Goal: Task Accomplishment & Management: Complete application form

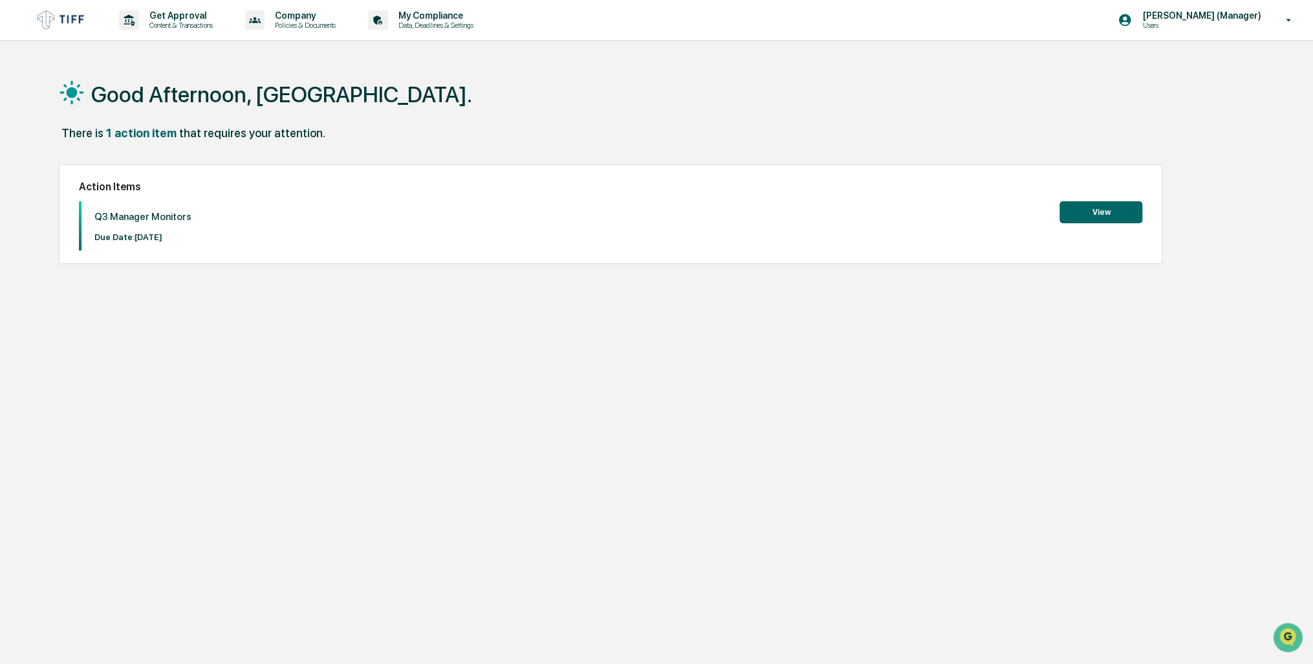
click at [1105, 214] on button "View" at bounding box center [1100, 212] width 83 height 22
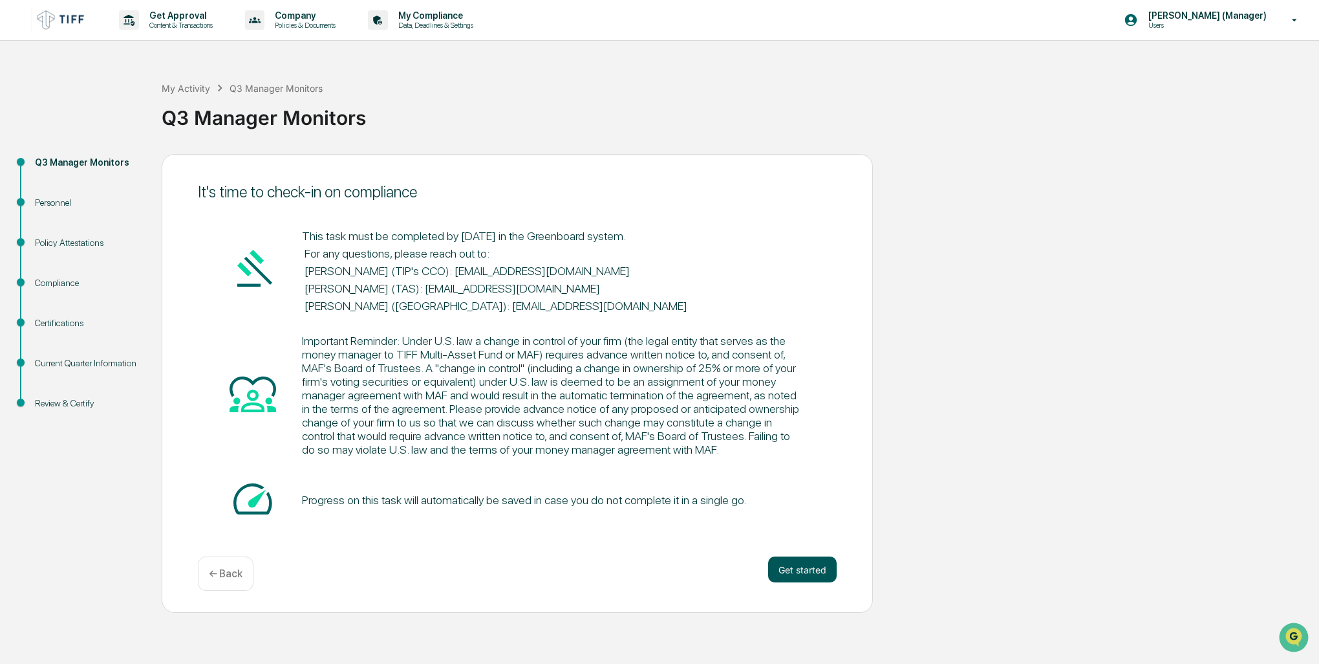
click at [811, 572] on button "Get started" at bounding box center [802, 569] width 69 height 26
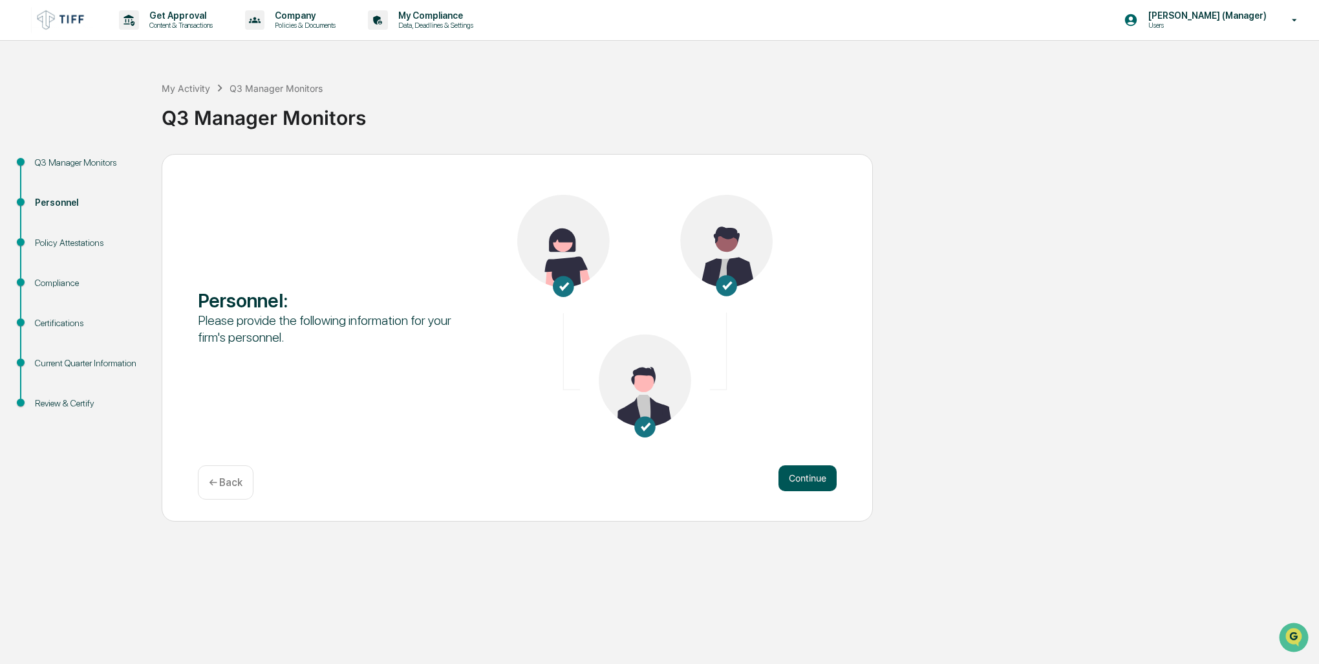
click at [819, 477] on button "Continue" at bounding box center [808, 478] width 58 height 26
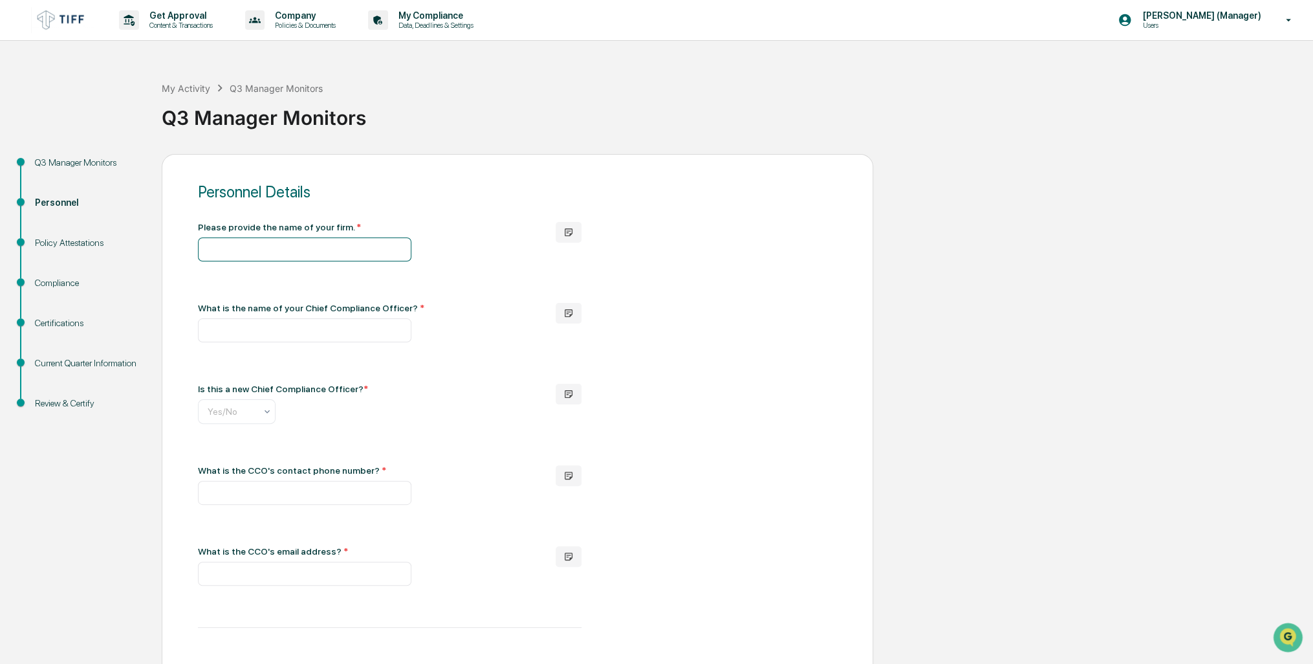
click at [314, 250] on input "text" at bounding box center [304, 249] width 213 height 24
type input "**********"
click at [277, 335] on input "text" at bounding box center [304, 330] width 213 height 24
click at [572, 319] on button "button" at bounding box center [569, 313] width 26 height 21
click at [333, 334] on input "text" at bounding box center [304, 330] width 213 height 24
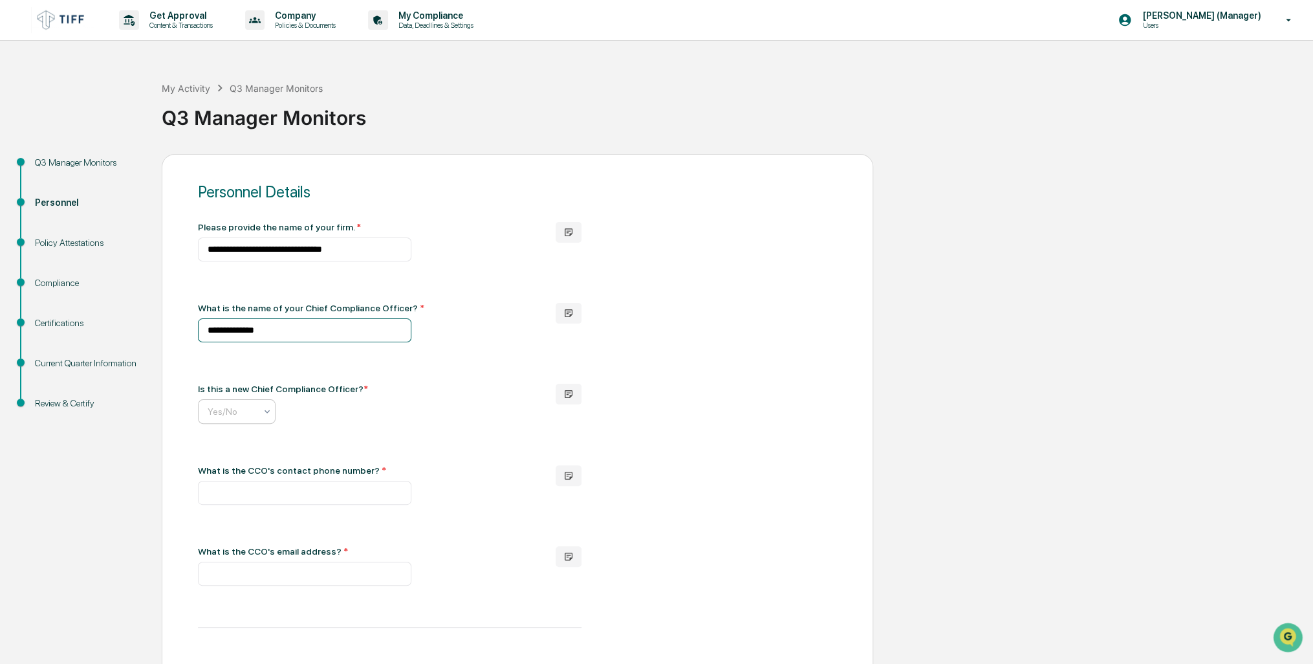
type input "**********"
click at [268, 409] on icon at bounding box center [267, 411] width 10 height 10
click at [233, 467] on div "No" at bounding box center [237, 471] width 76 height 26
click at [264, 504] on input "text" at bounding box center [304, 492] width 213 height 24
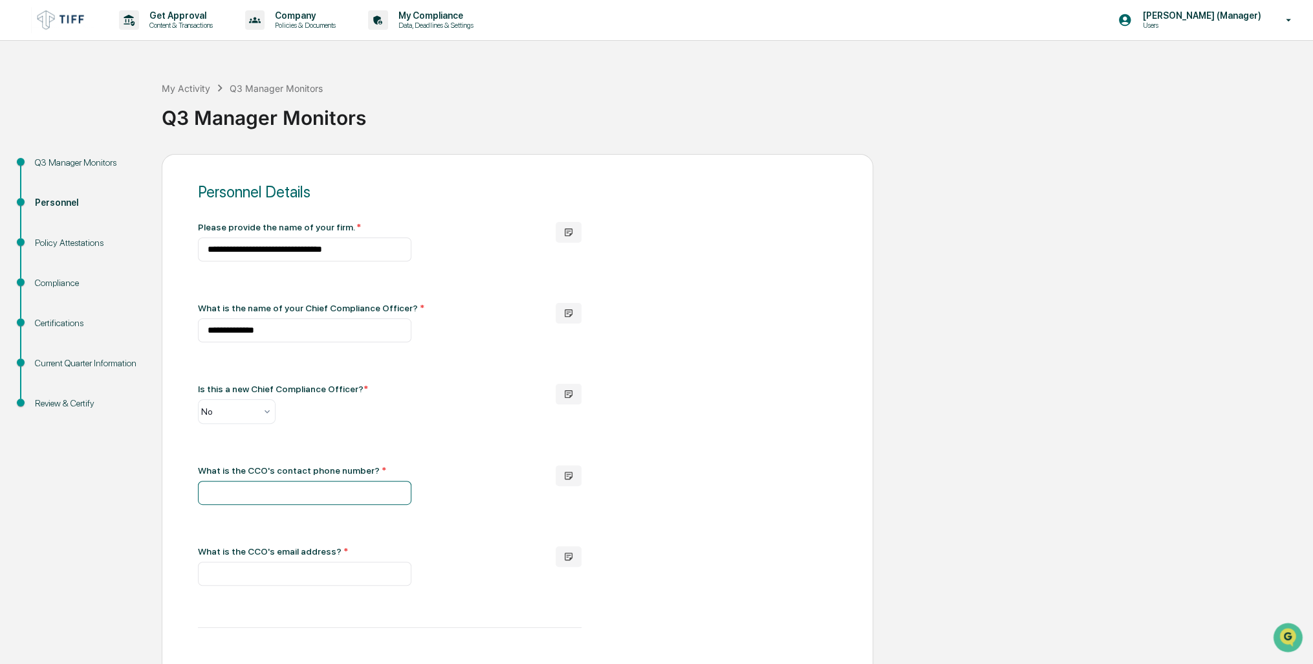
type input "**********"
click at [496, 596] on div "**********" at bounding box center [517, 586] width 639 height 729
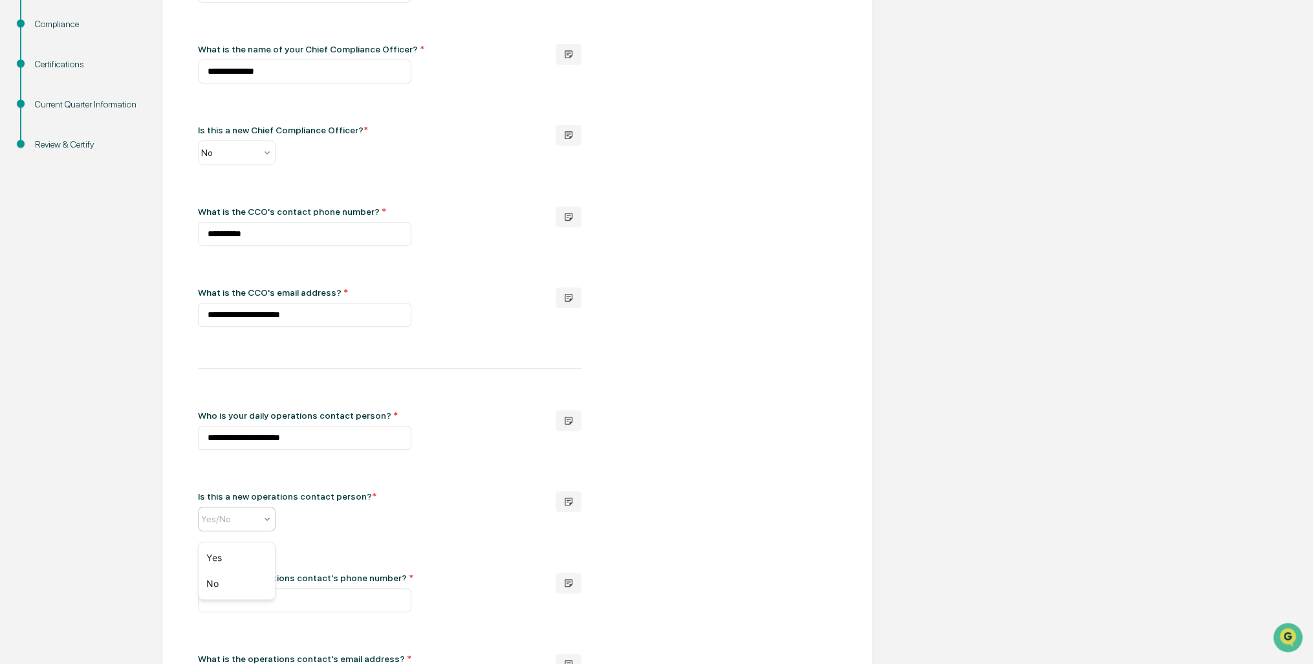
click at [269, 524] on icon at bounding box center [267, 518] width 10 height 10
click at [229, 576] on div "No" at bounding box center [237, 583] width 76 height 26
click at [388, 552] on div "**********" at bounding box center [517, 327] width 639 height 729
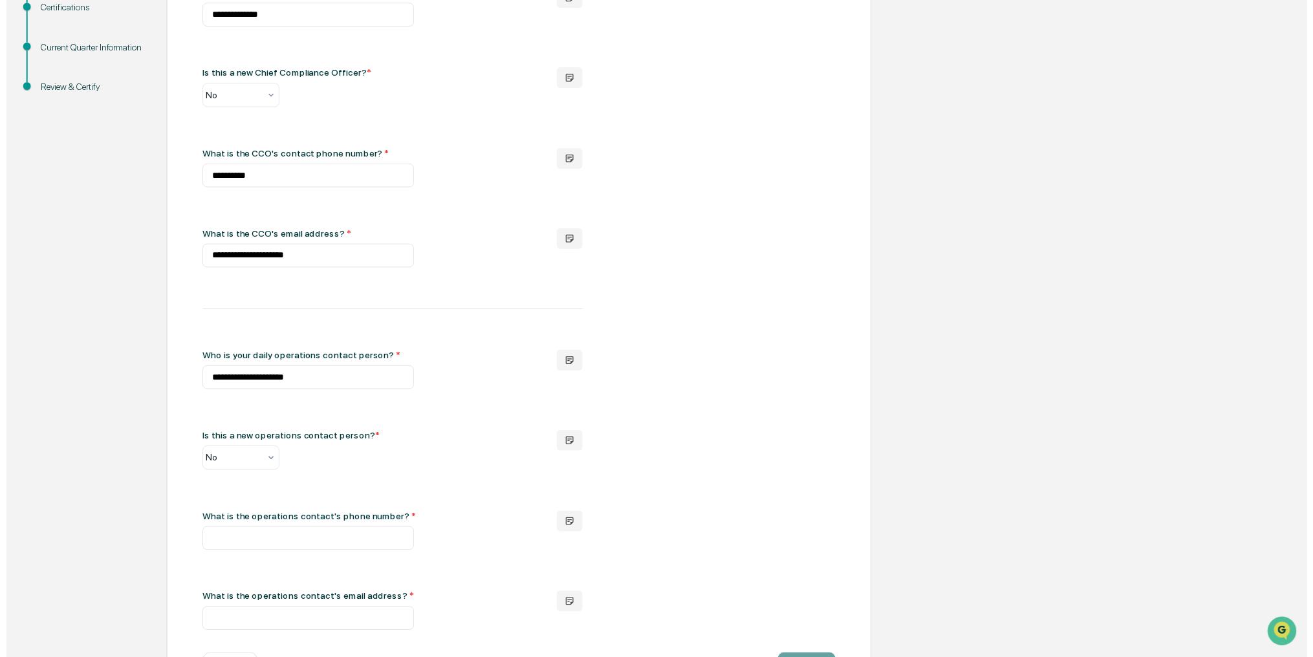
scroll to position [377, 0]
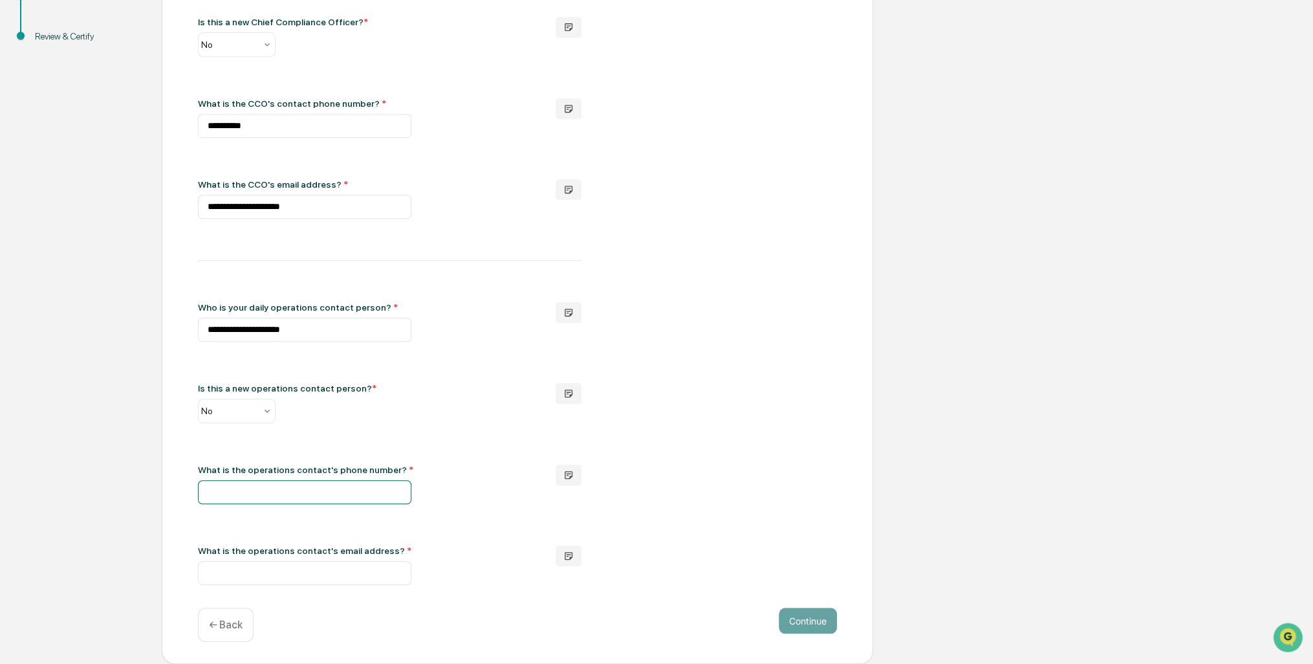
click at [285, 495] on input "text" at bounding box center [304, 492] width 213 height 24
type input "**********"
click at [466, 538] on div "**********" at bounding box center [517, 219] width 639 height 729
click at [309, 572] on input "text" at bounding box center [304, 573] width 213 height 24
type input "**********"
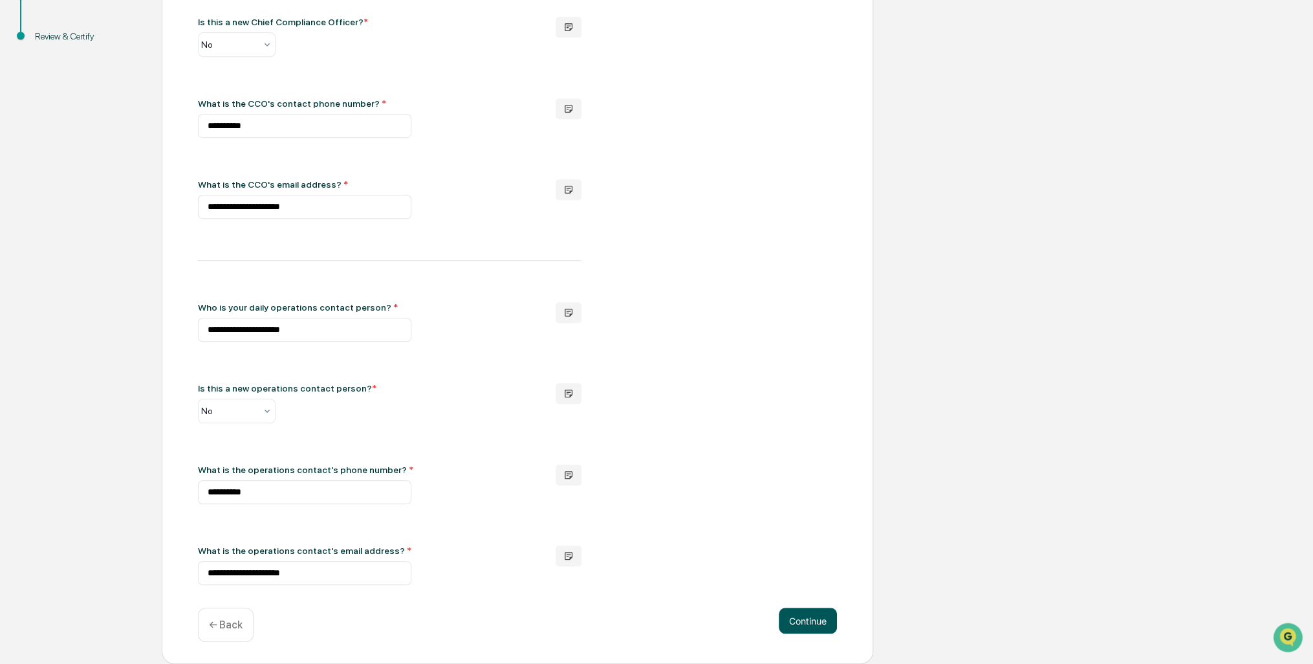
click at [808, 623] on button "Continue" at bounding box center [808, 620] width 58 height 26
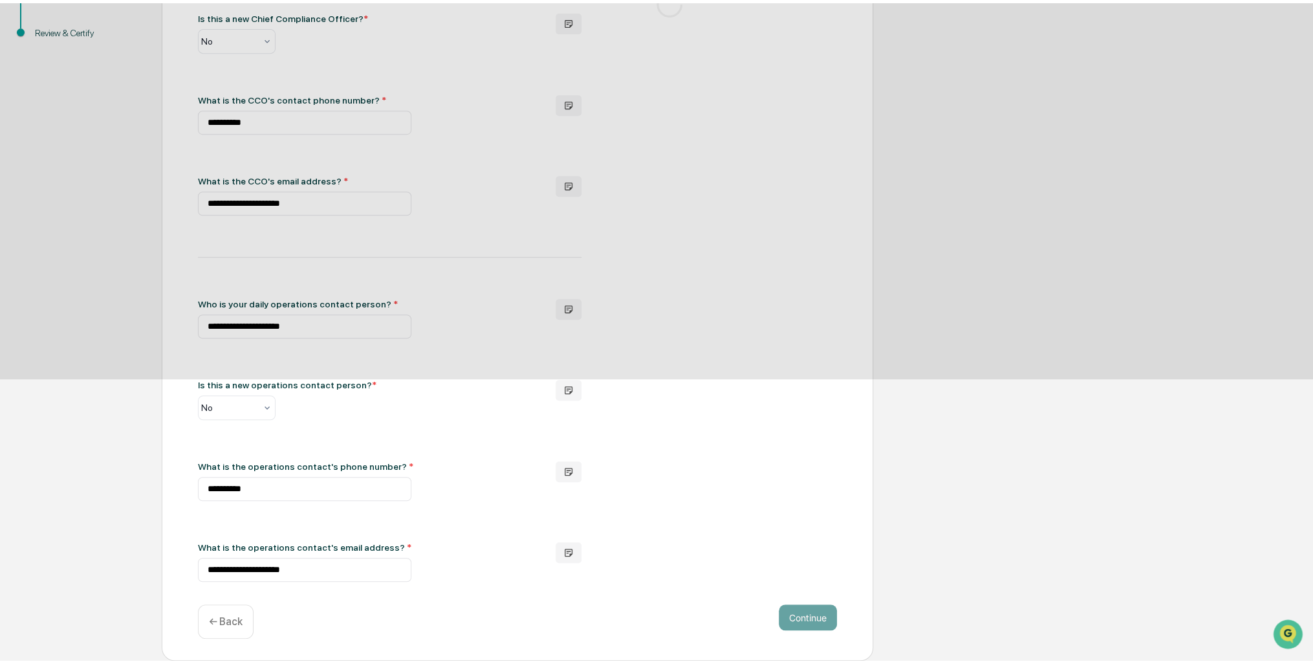
scroll to position [0, 0]
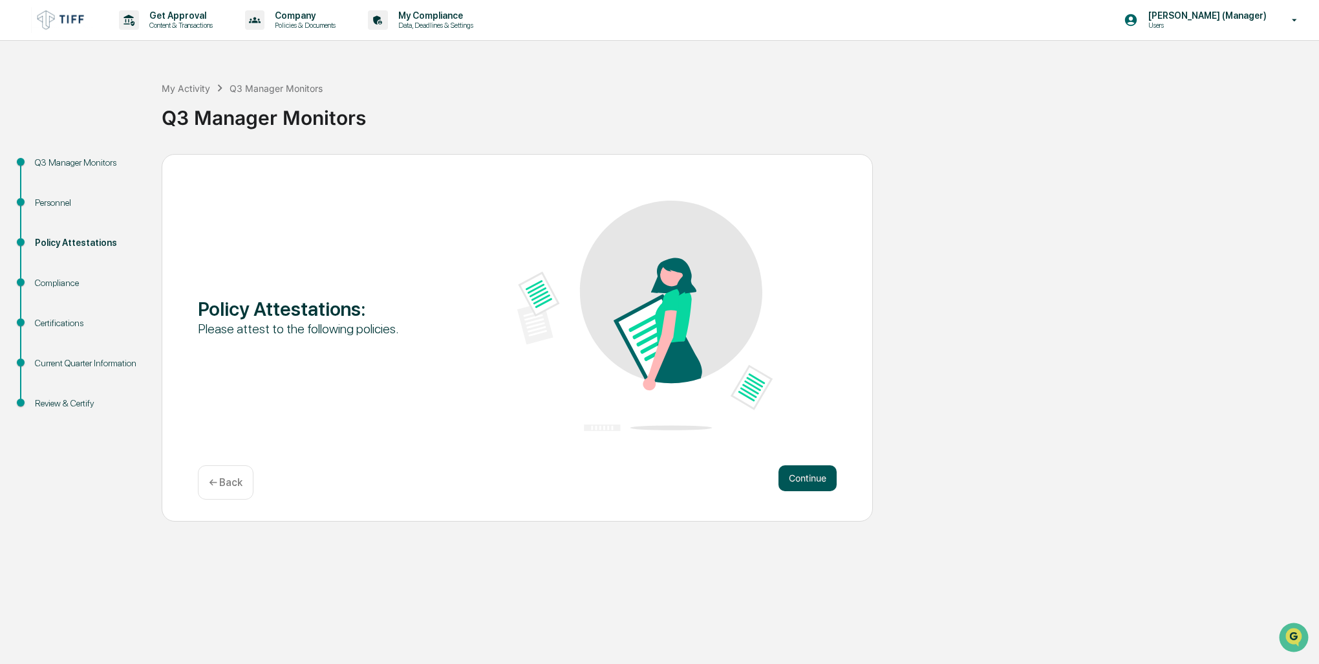
click at [824, 486] on button "Continue" at bounding box center [808, 478] width 58 height 26
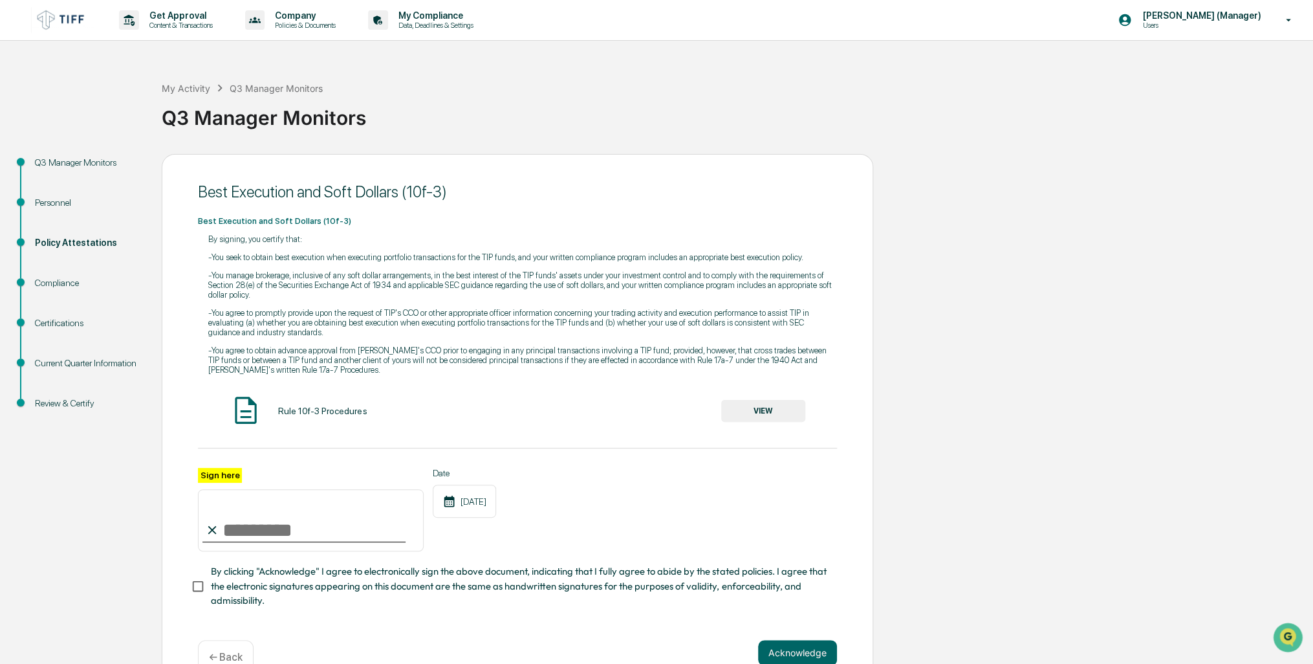
click at [246, 530] on input "Sign here" at bounding box center [311, 520] width 226 height 62
type input "**********"
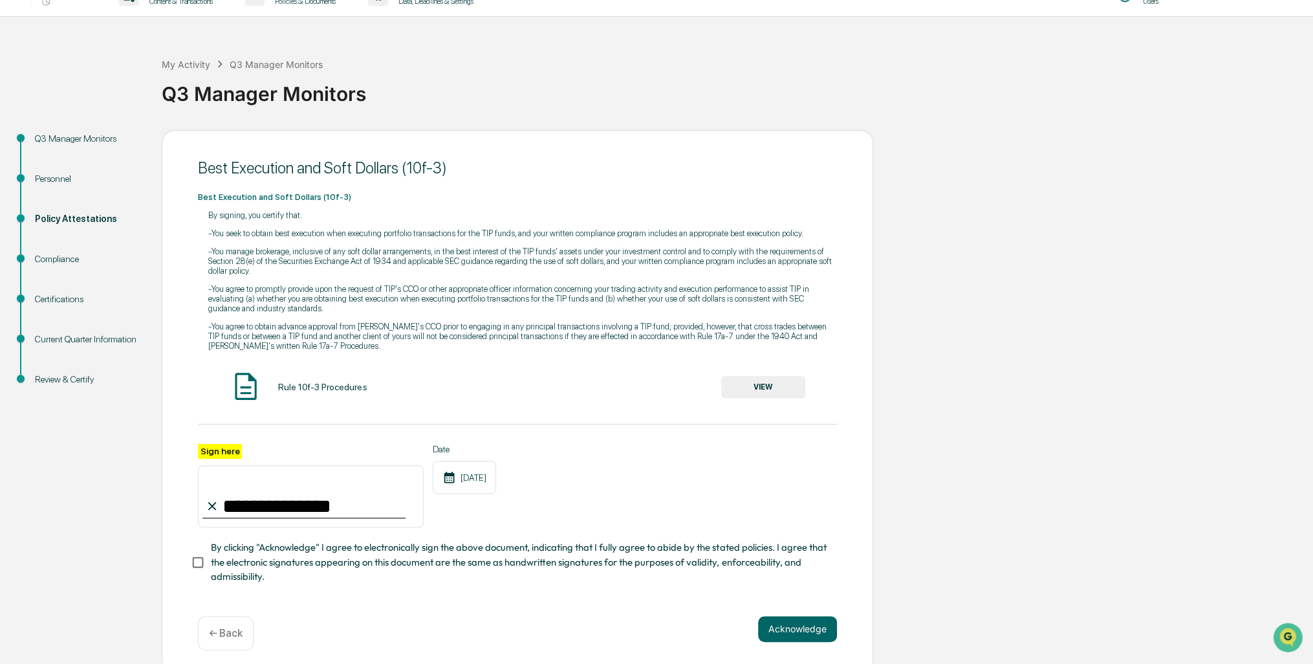
scroll to position [37, 0]
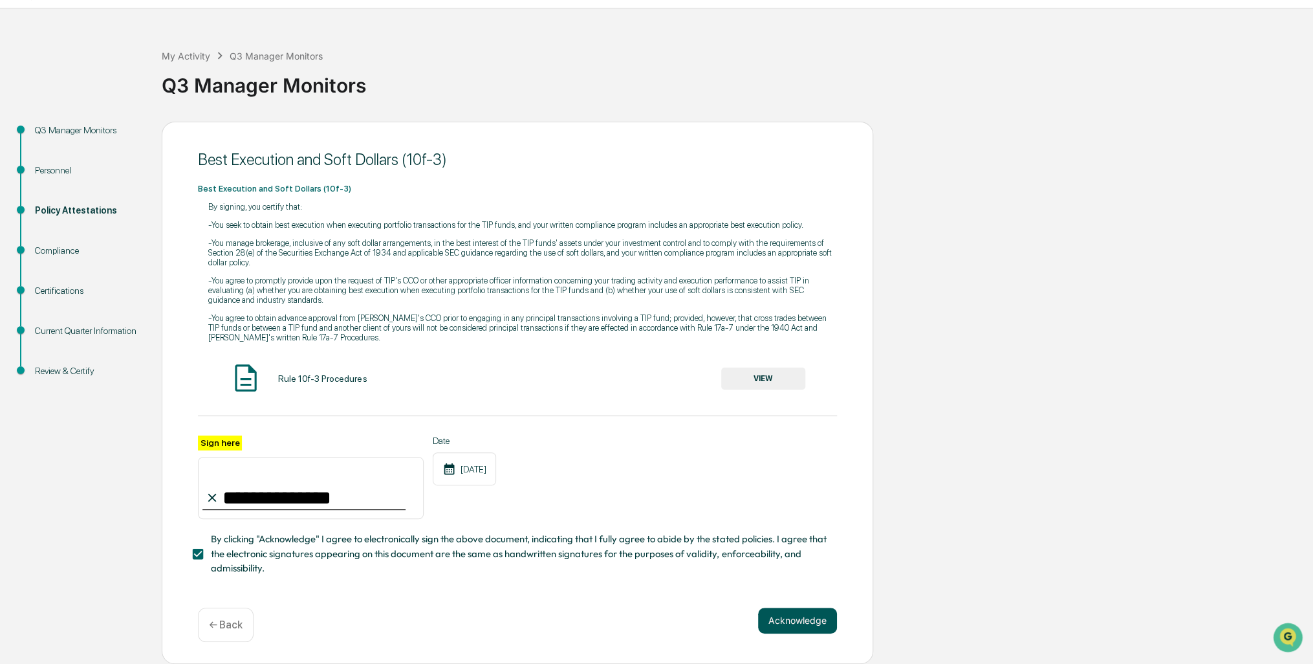
click at [797, 624] on button "Acknowledge" at bounding box center [797, 620] width 79 height 26
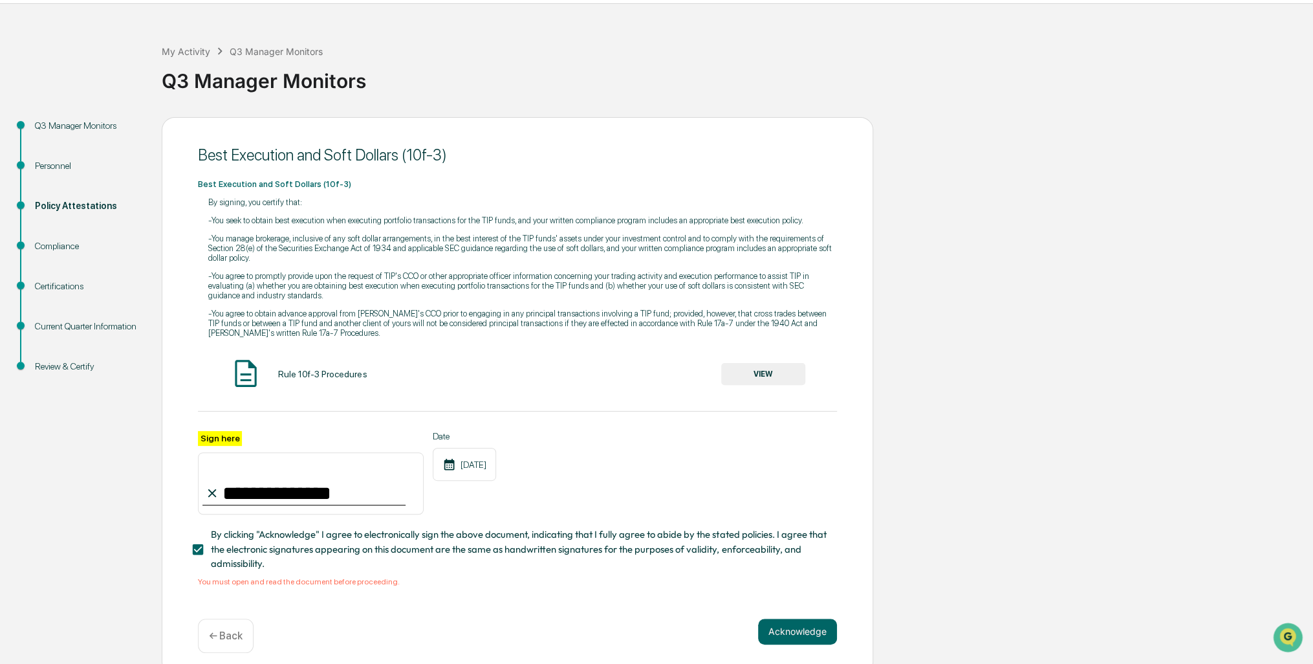
click at [767, 382] on button "VIEW" at bounding box center [763, 374] width 84 height 22
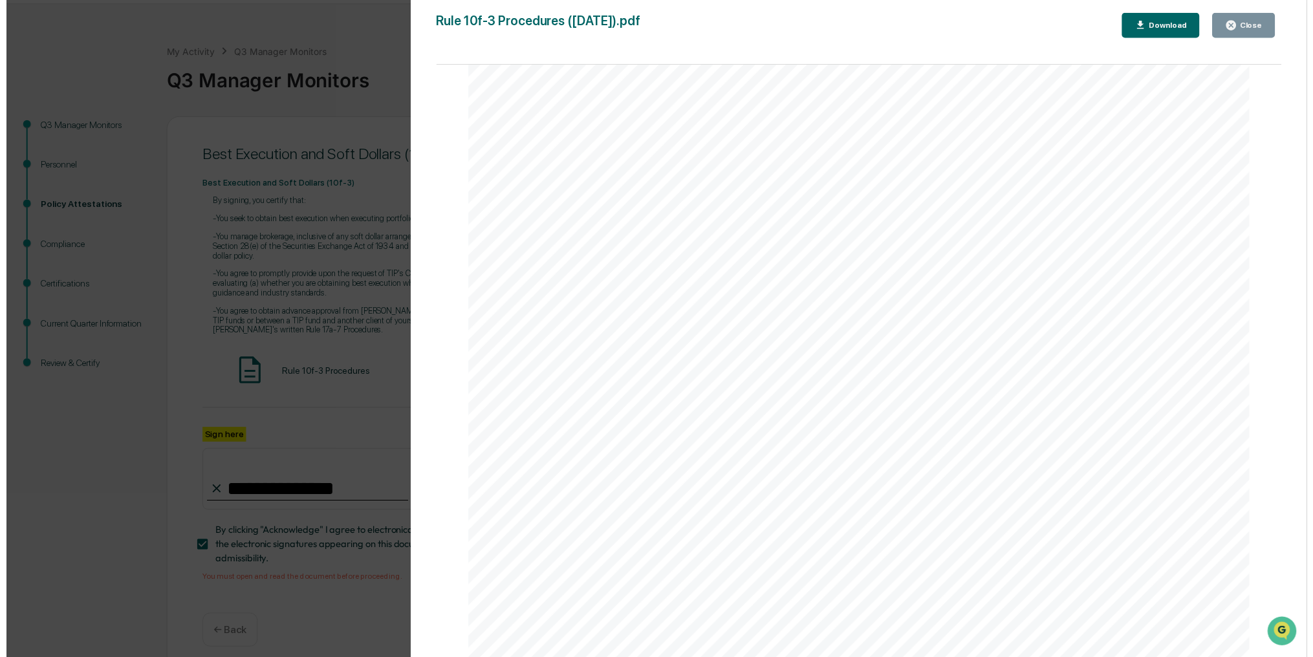
scroll to position [2328, 0]
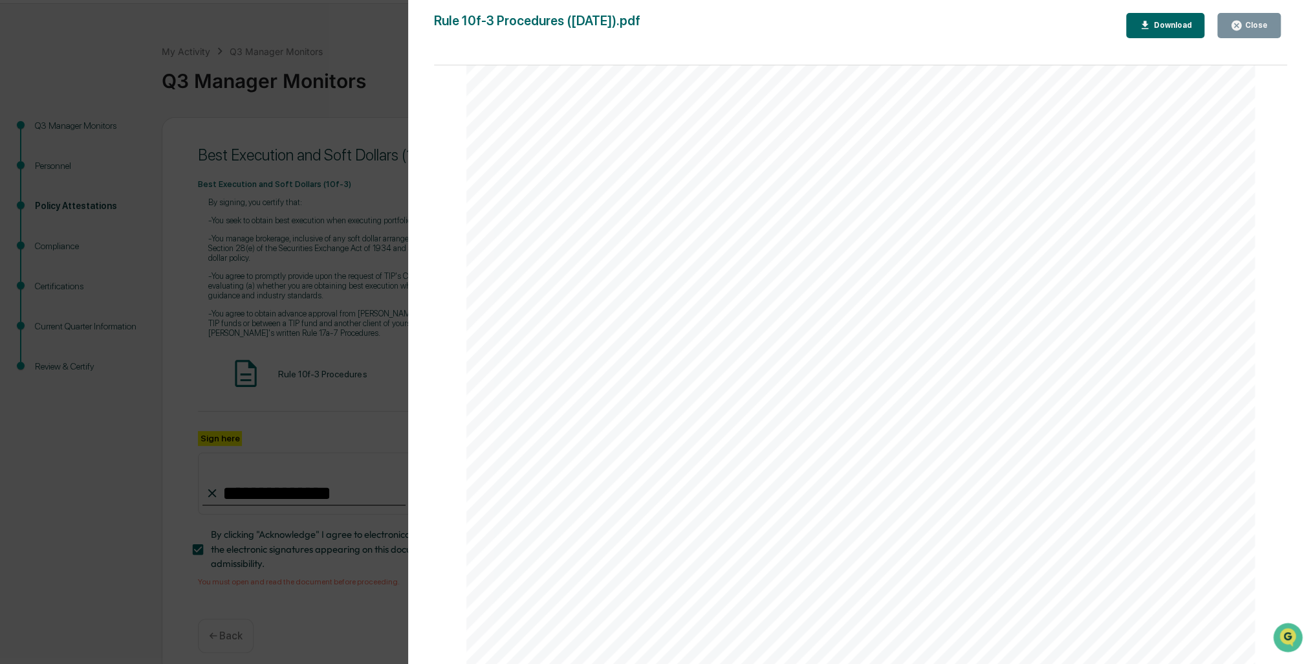
click at [1265, 21] on div "Close" at bounding box center [1254, 25] width 25 height 9
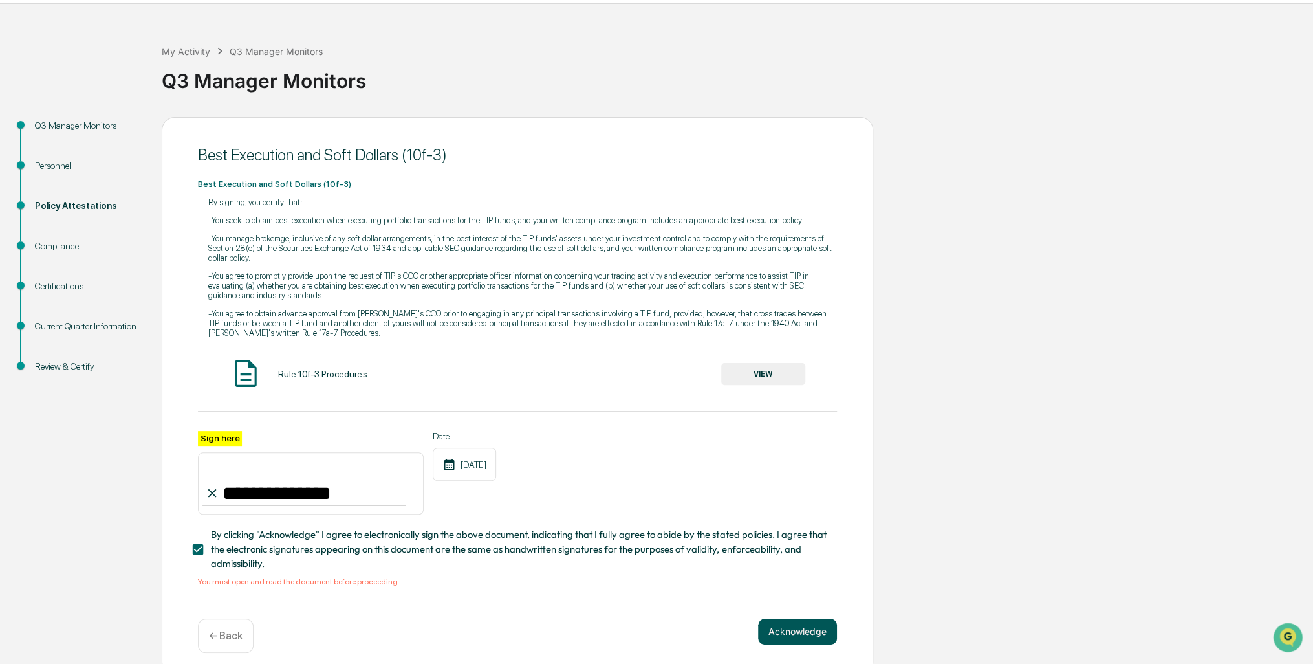
click at [785, 632] on button "Acknowledge" at bounding box center [797, 631] width 79 height 26
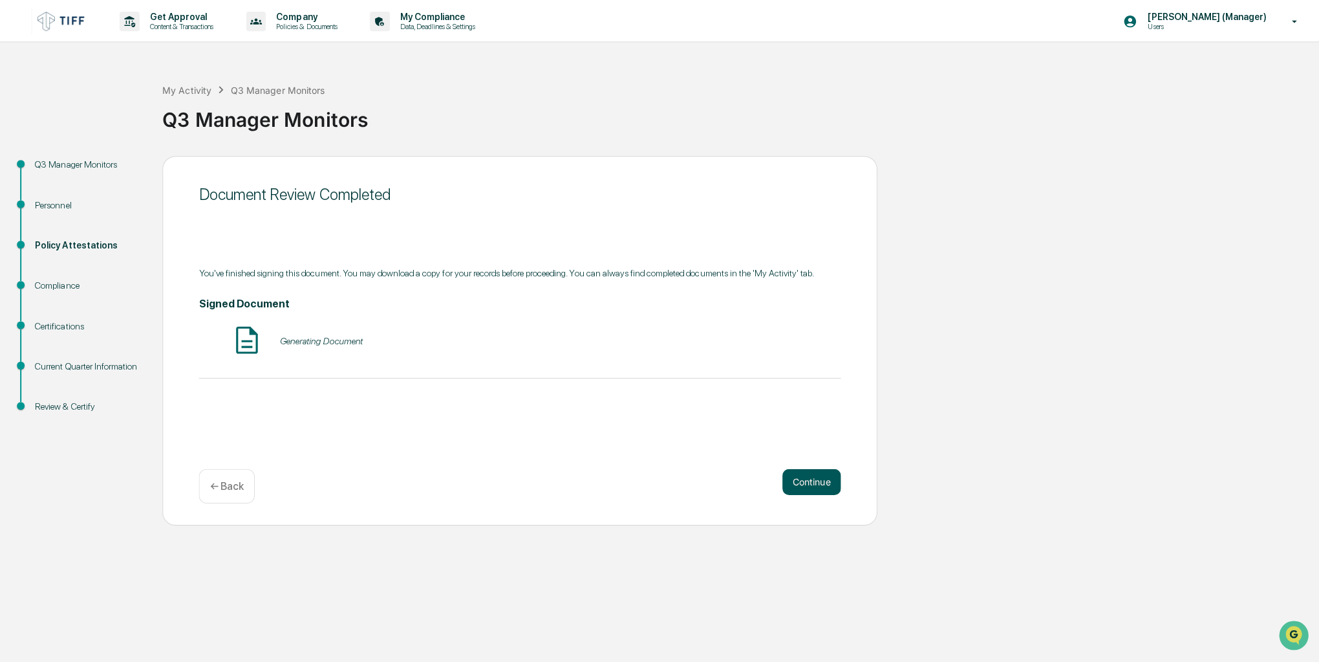
scroll to position [0, 0]
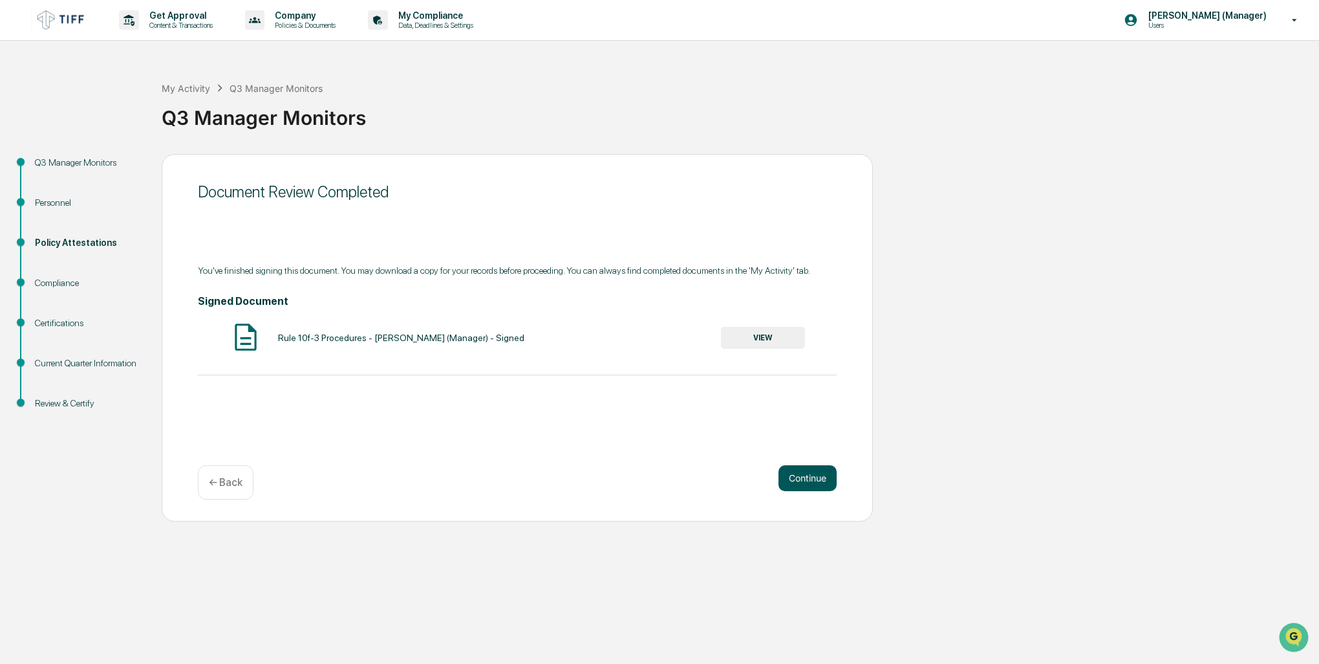
click at [817, 475] on button "Continue" at bounding box center [808, 478] width 58 height 26
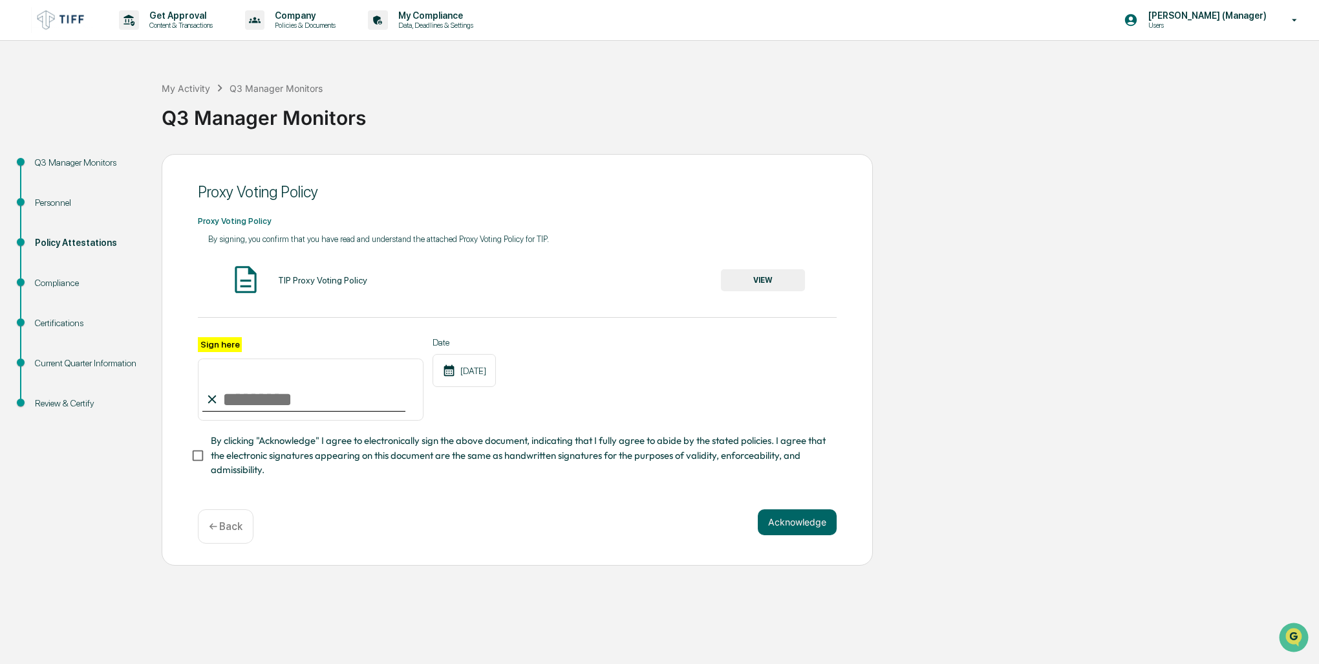
click at [767, 272] on button "VIEW" at bounding box center [763, 280] width 84 height 22
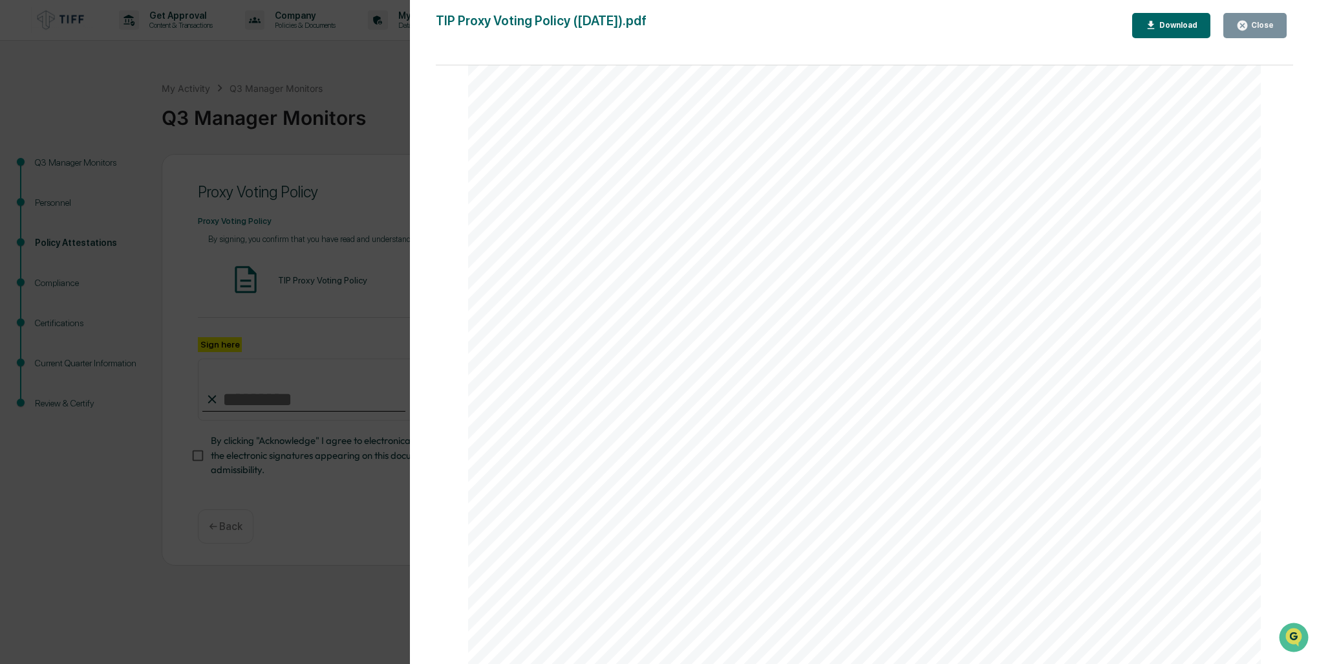
scroll to position [323, 0]
click at [1275, 24] on button "Close" at bounding box center [1255, 25] width 63 height 25
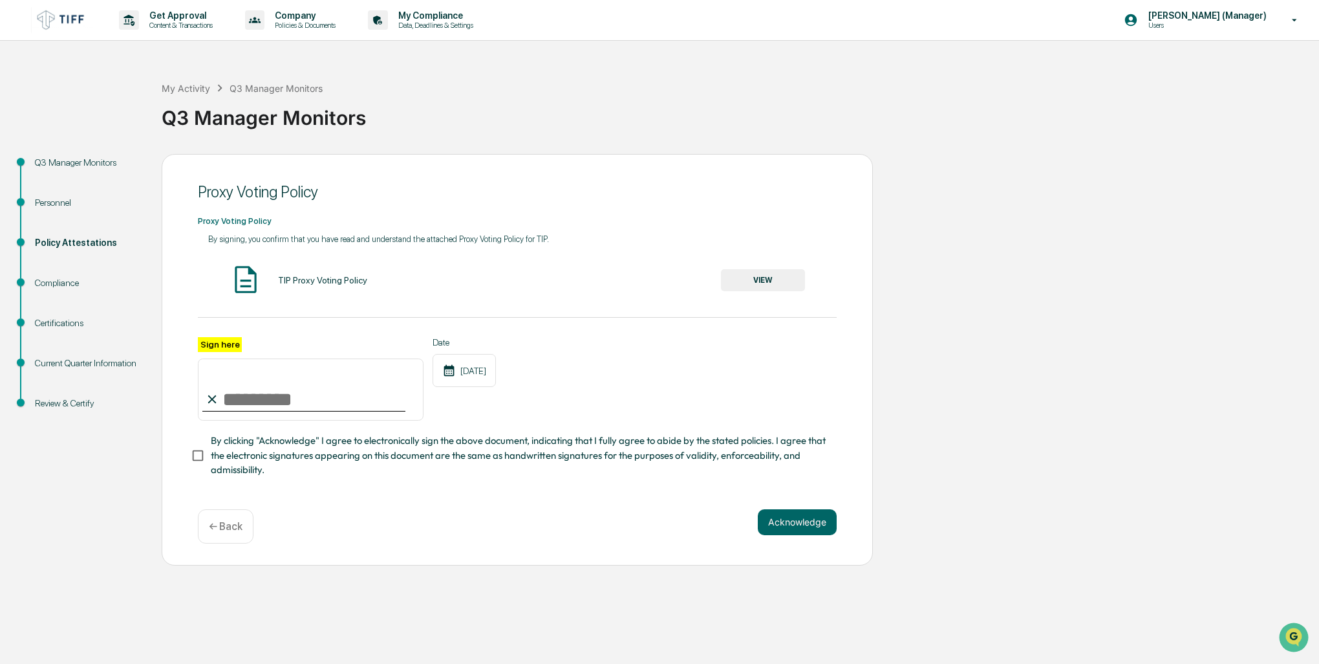
click at [283, 420] on input "Sign here" at bounding box center [311, 389] width 226 height 62
type input "**********"
click at [802, 523] on button "Acknowledge" at bounding box center [797, 522] width 79 height 26
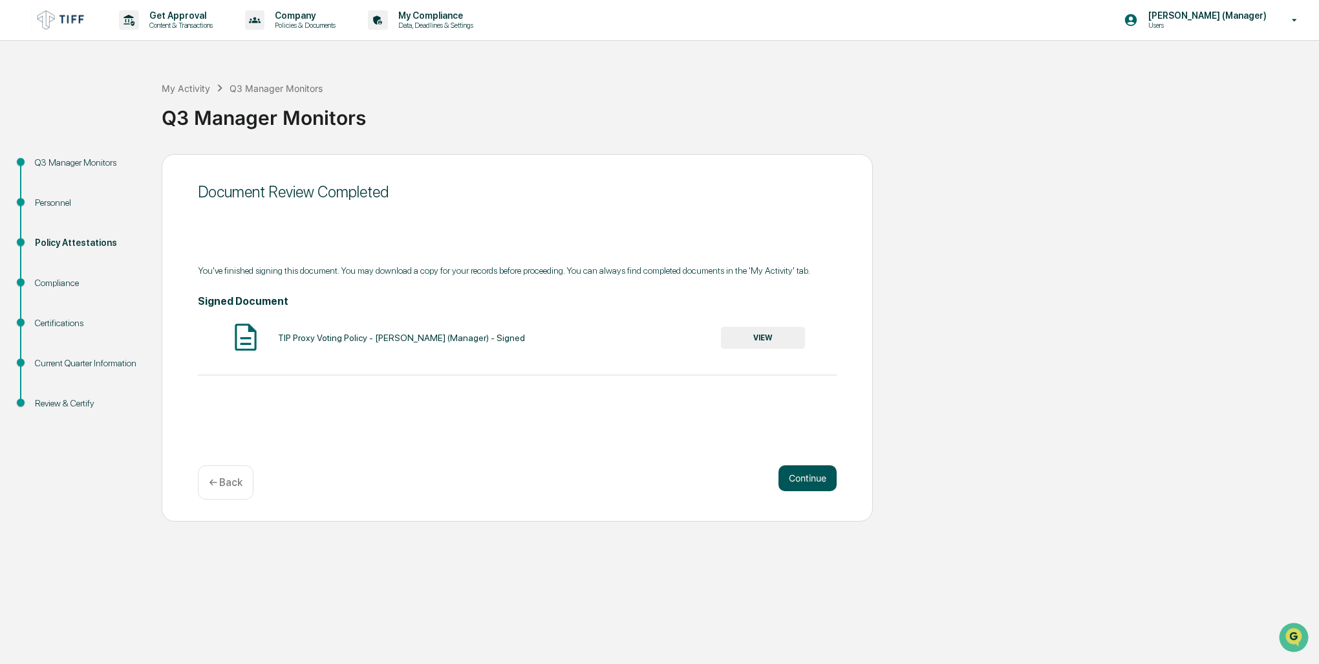
click at [815, 482] on button "Continue" at bounding box center [808, 478] width 58 height 26
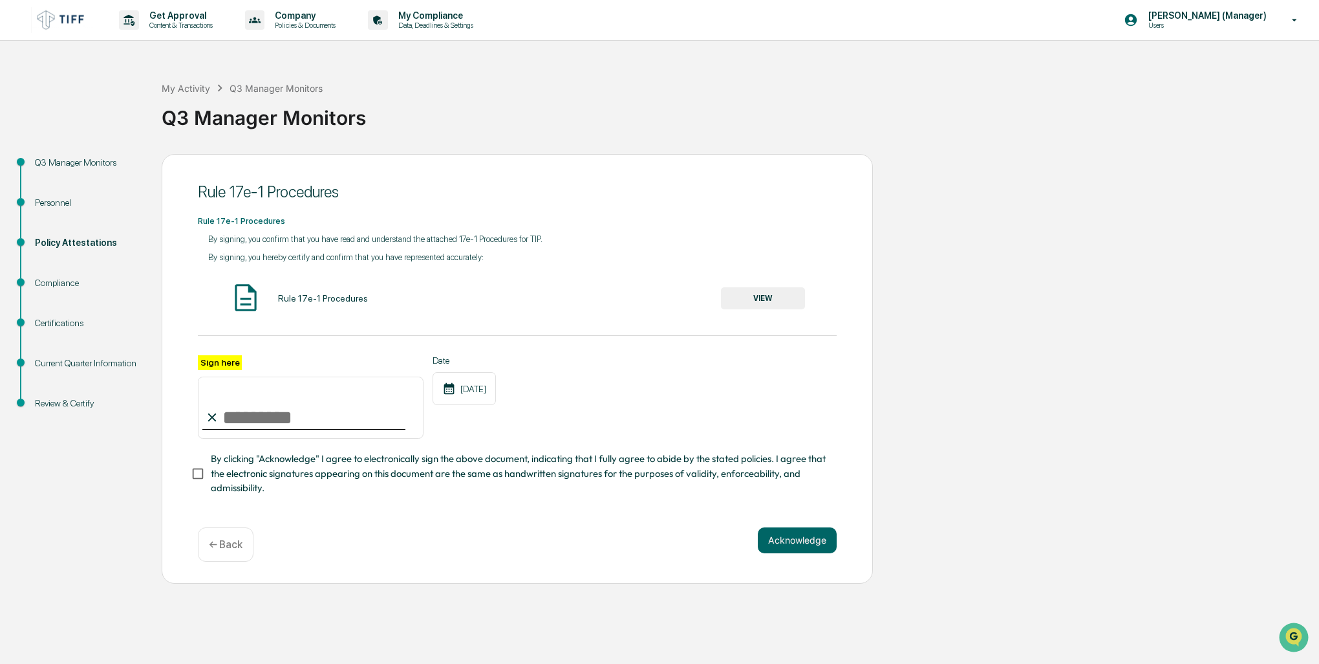
click at [772, 297] on button "VIEW" at bounding box center [763, 298] width 84 height 22
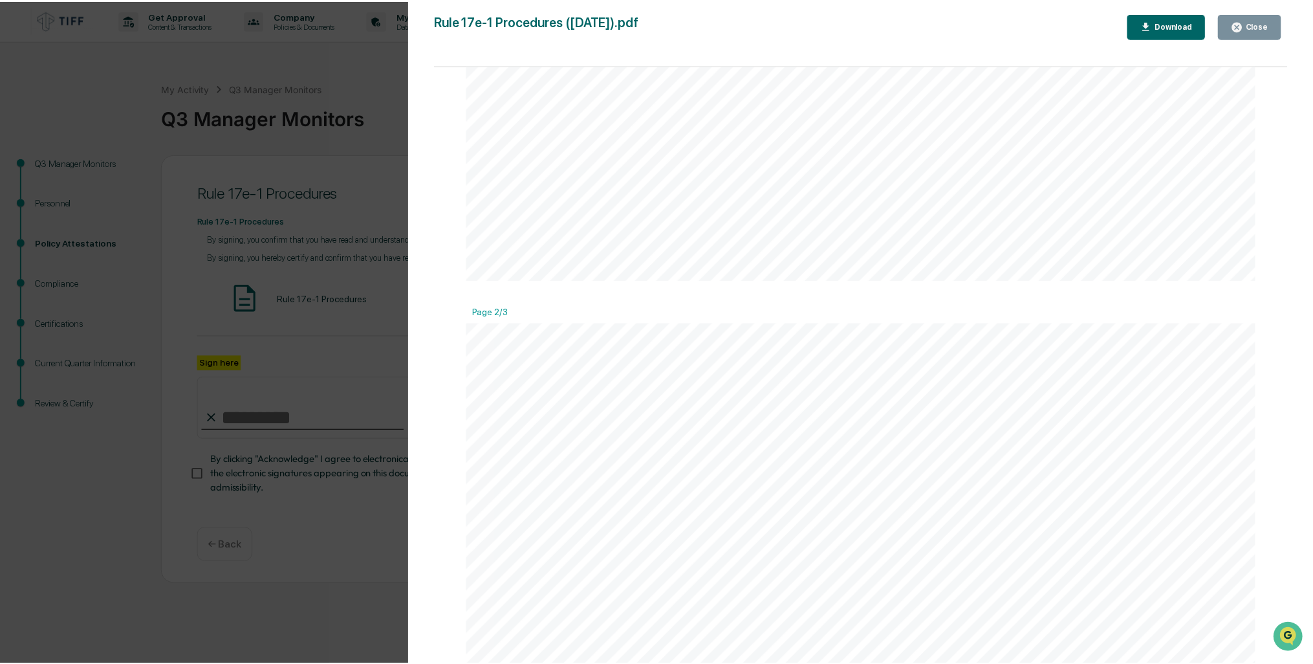
scroll to position [1035, 0]
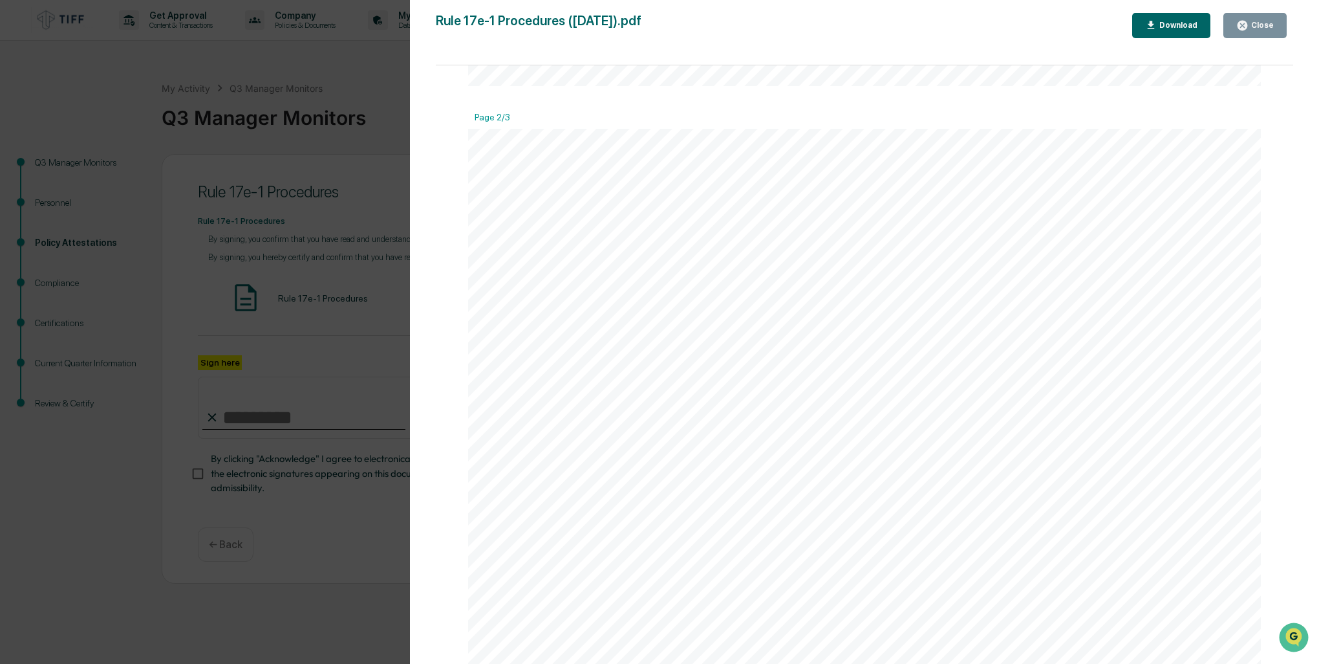
click at [1253, 22] on div "Close" at bounding box center [1255, 25] width 38 height 12
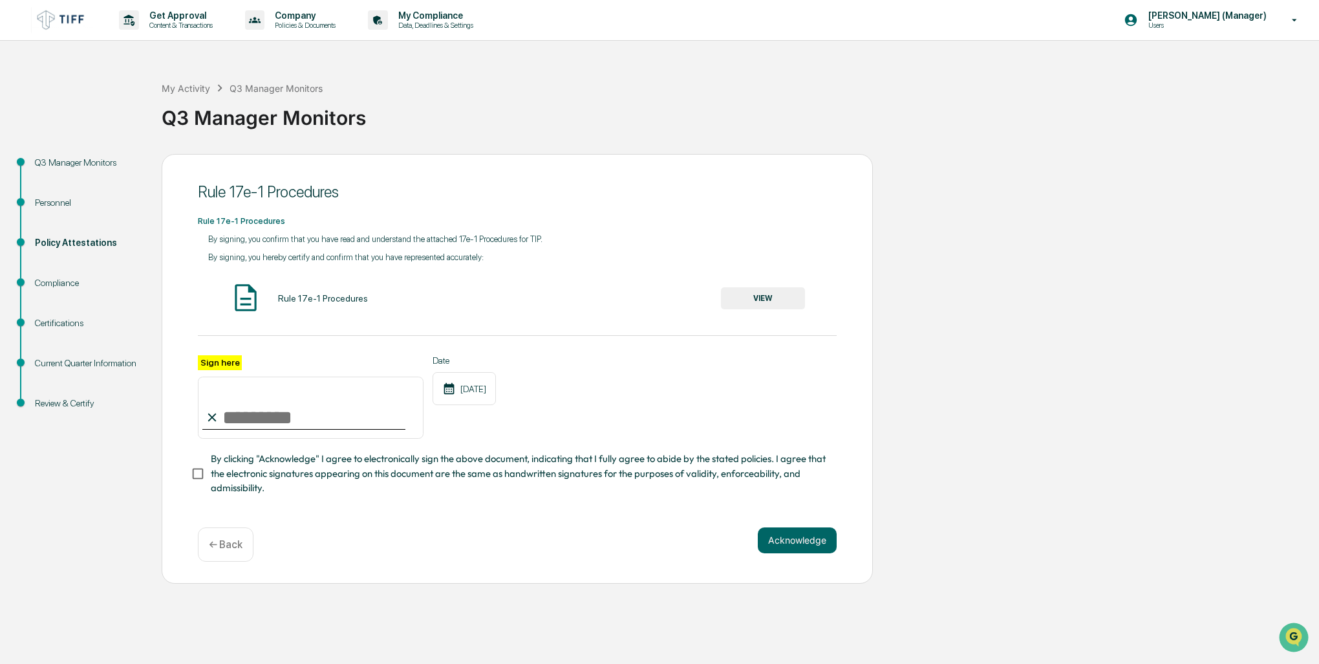
click at [254, 418] on input "Sign here" at bounding box center [311, 407] width 226 height 62
type input "**********"
click at [797, 545] on button "Acknowledge" at bounding box center [797, 540] width 79 height 26
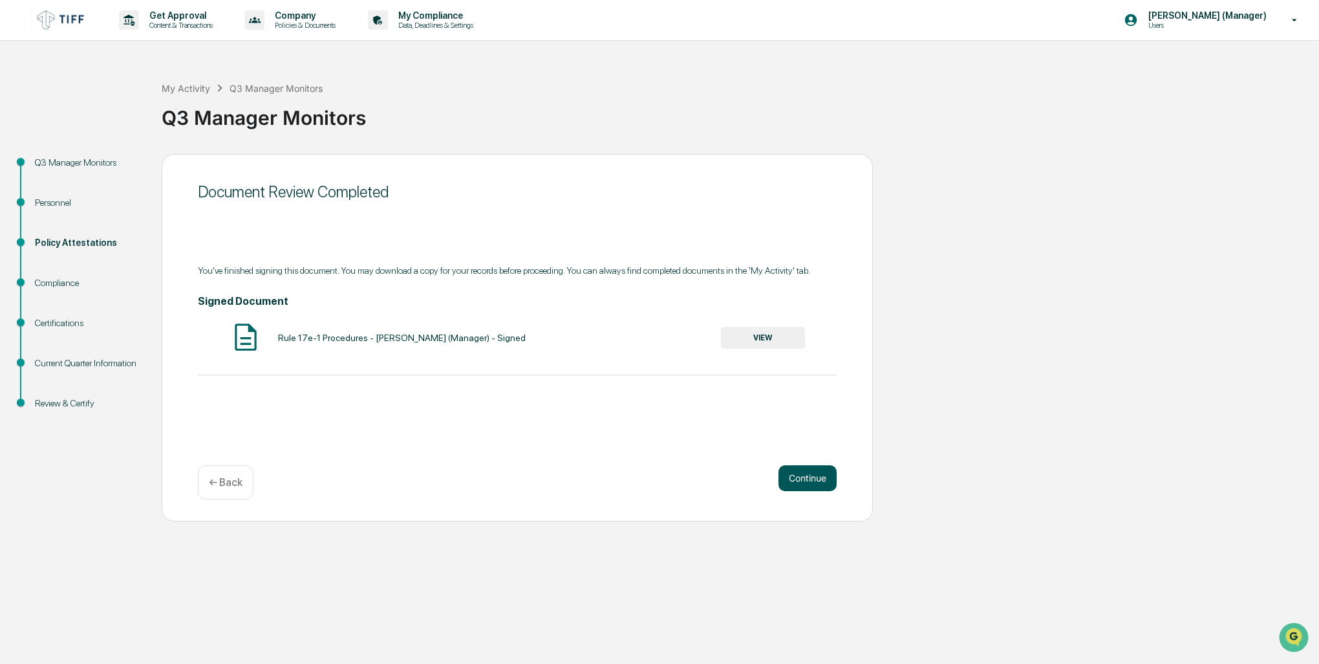
click at [812, 482] on button "Continue" at bounding box center [808, 478] width 58 height 26
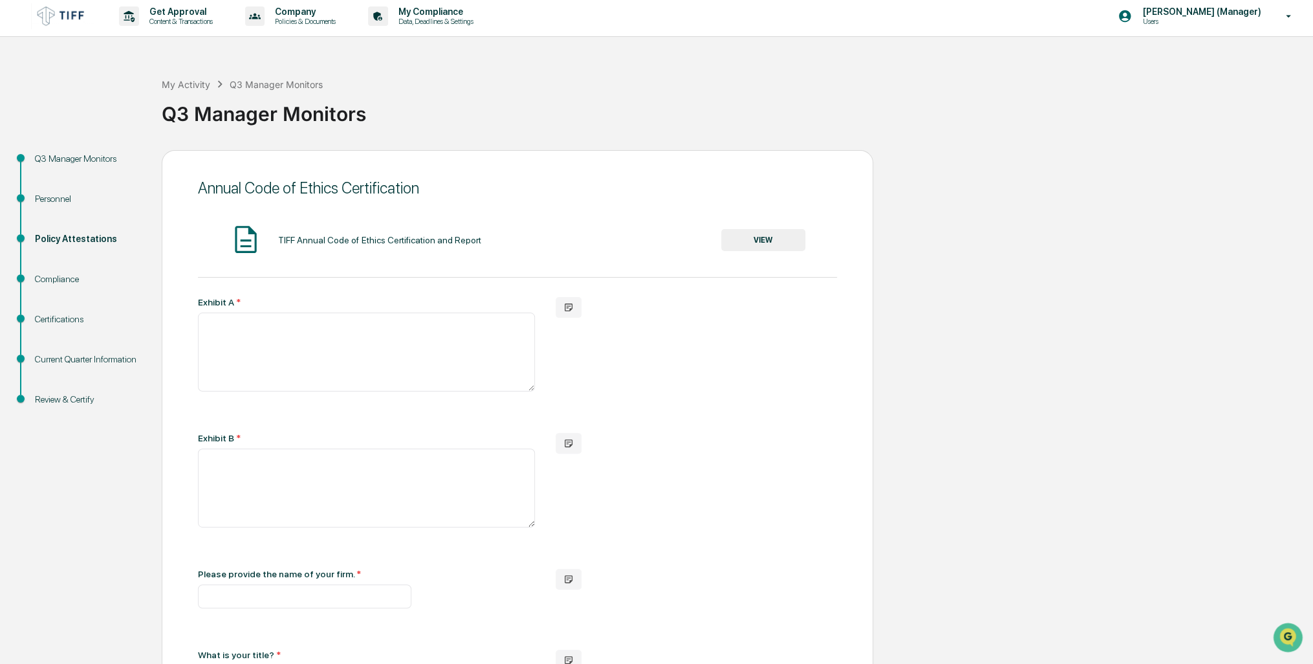
scroll to position [0, 0]
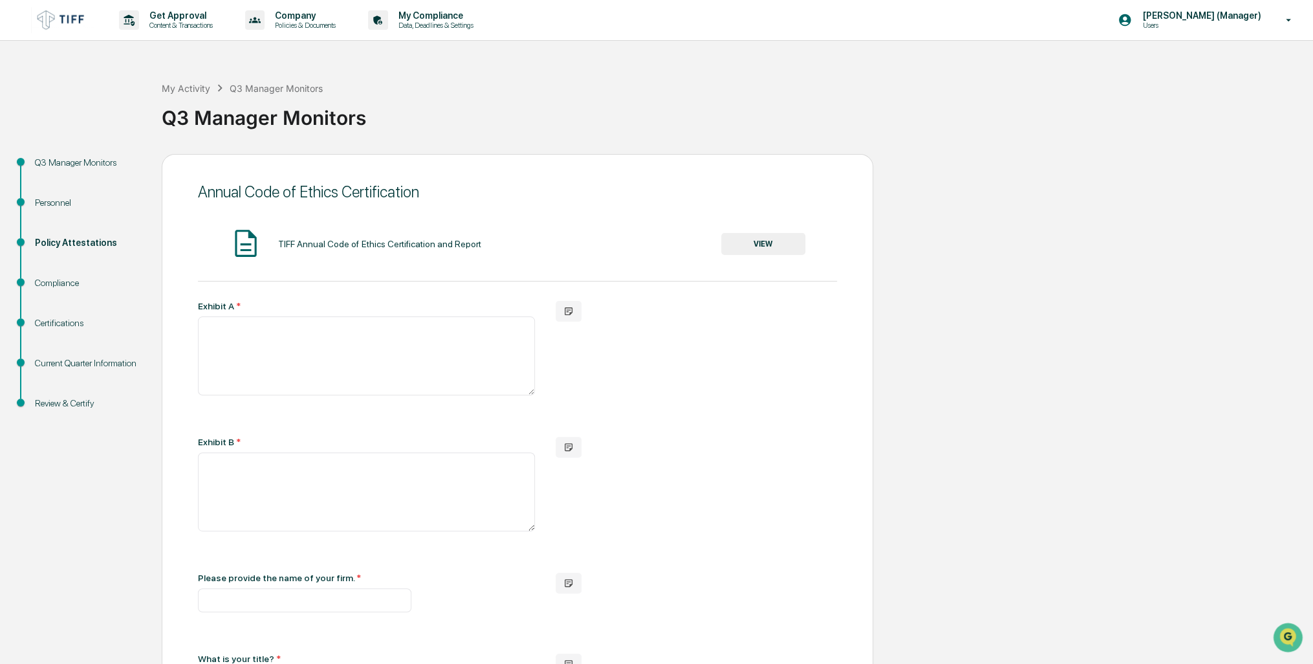
click at [779, 250] on button "VIEW" at bounding box center [763, 244] width 84 height 22
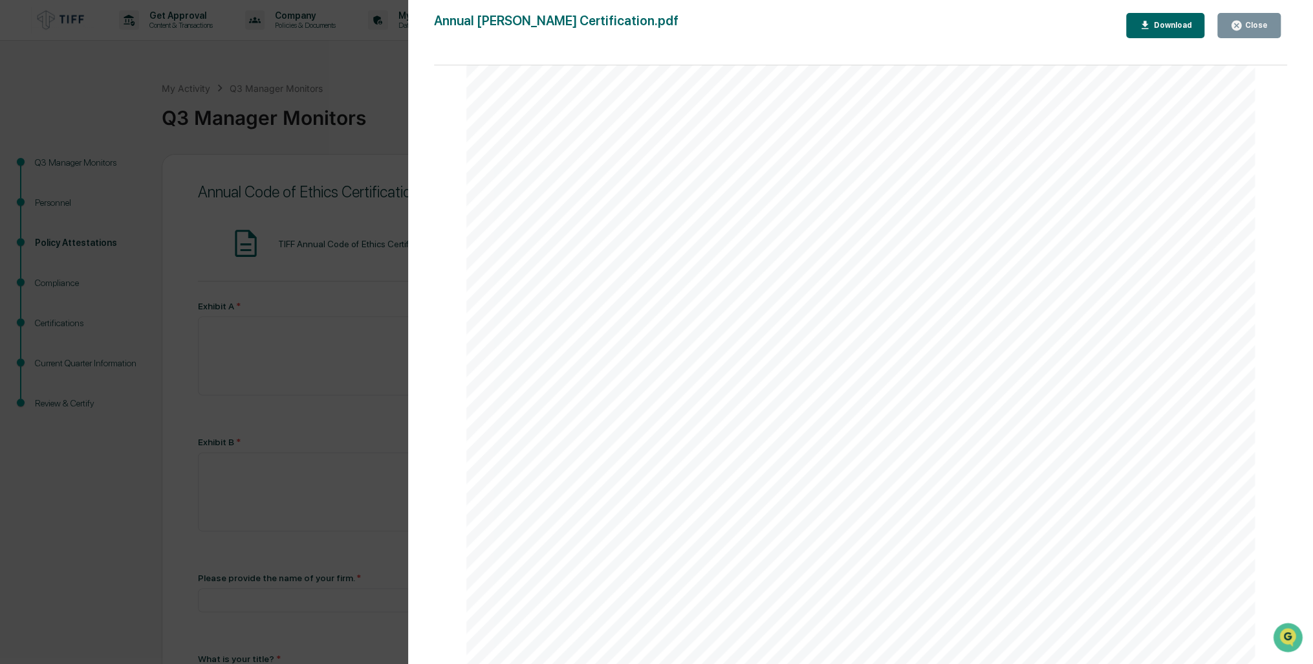
scroll to position [259, 0]
click at [1180, 25] on div "Download" at bounding box center [1170, 25] width 41 height 9
click at [1260, 27] on div "Close" at bounding box center [1254, 25] width 25 height 9
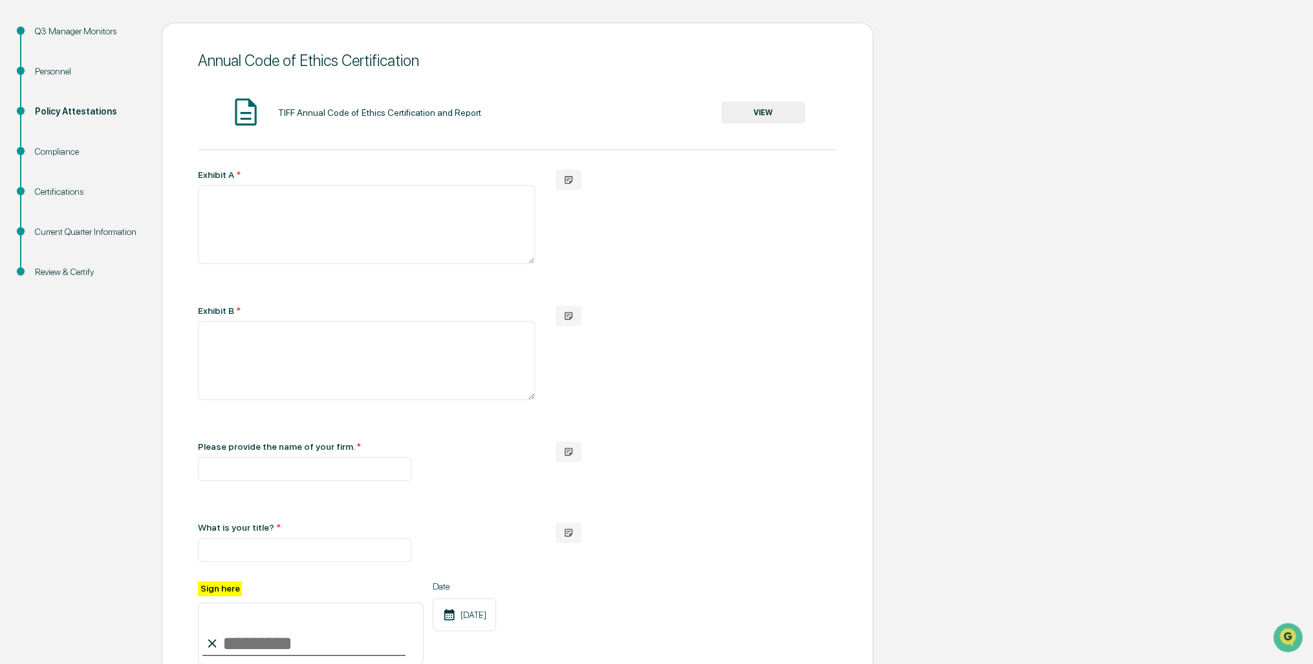
scroll to position [0, 0]
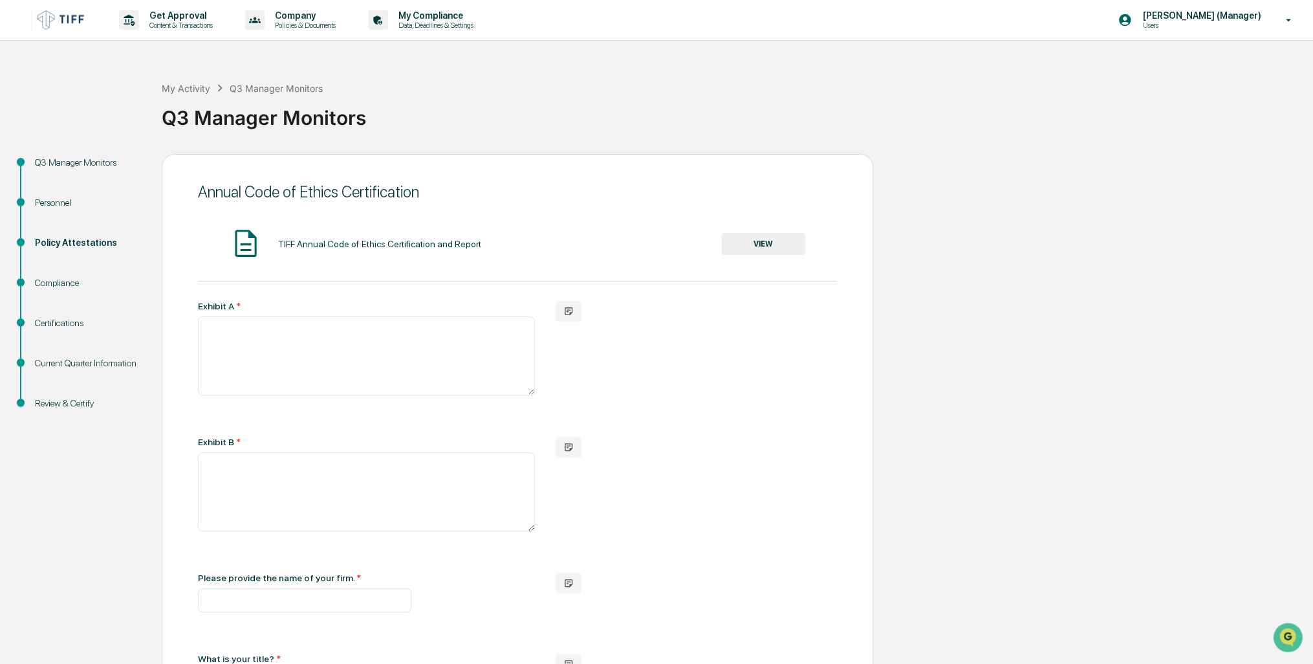
click at [762, 241] on button "VIEW" at bounding box center [763, 244] width 84 height 22
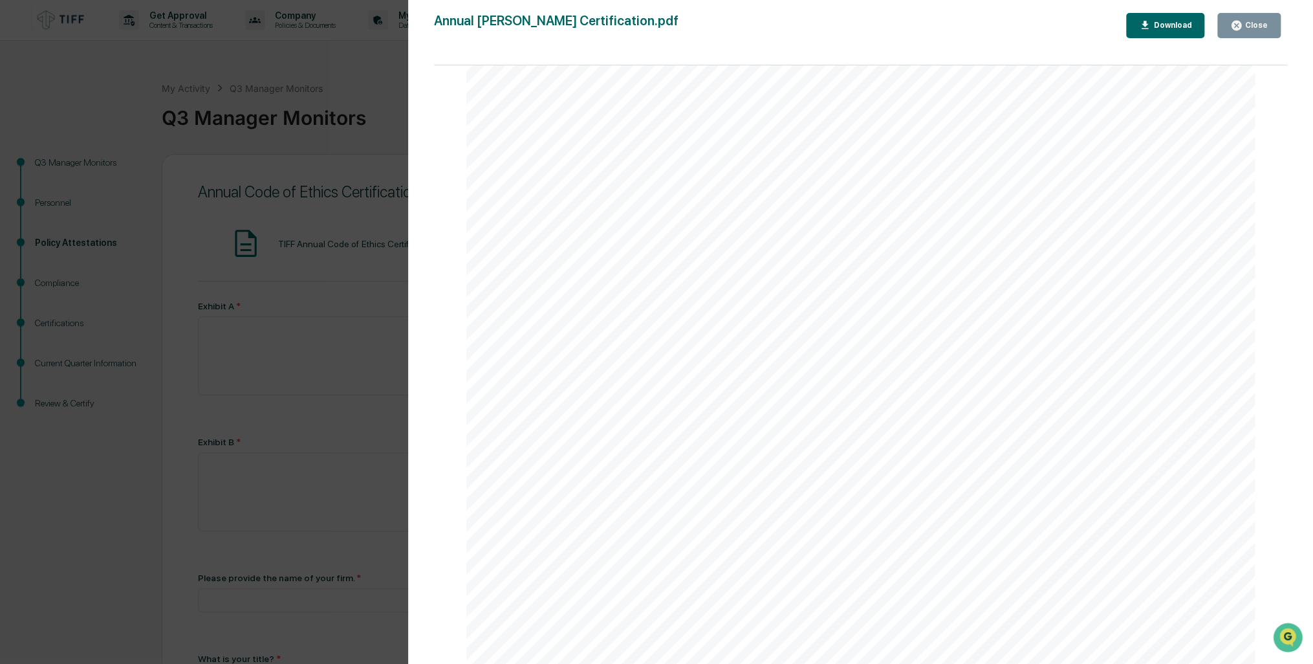
scroll to position [1025, 0]
click at [1180, 21] on div "Download" at bounding box center [1170, 25] width 41 height 9
click at [1269, 25] on button "Close" at bounding box center [1248, 25] width 63 height 25
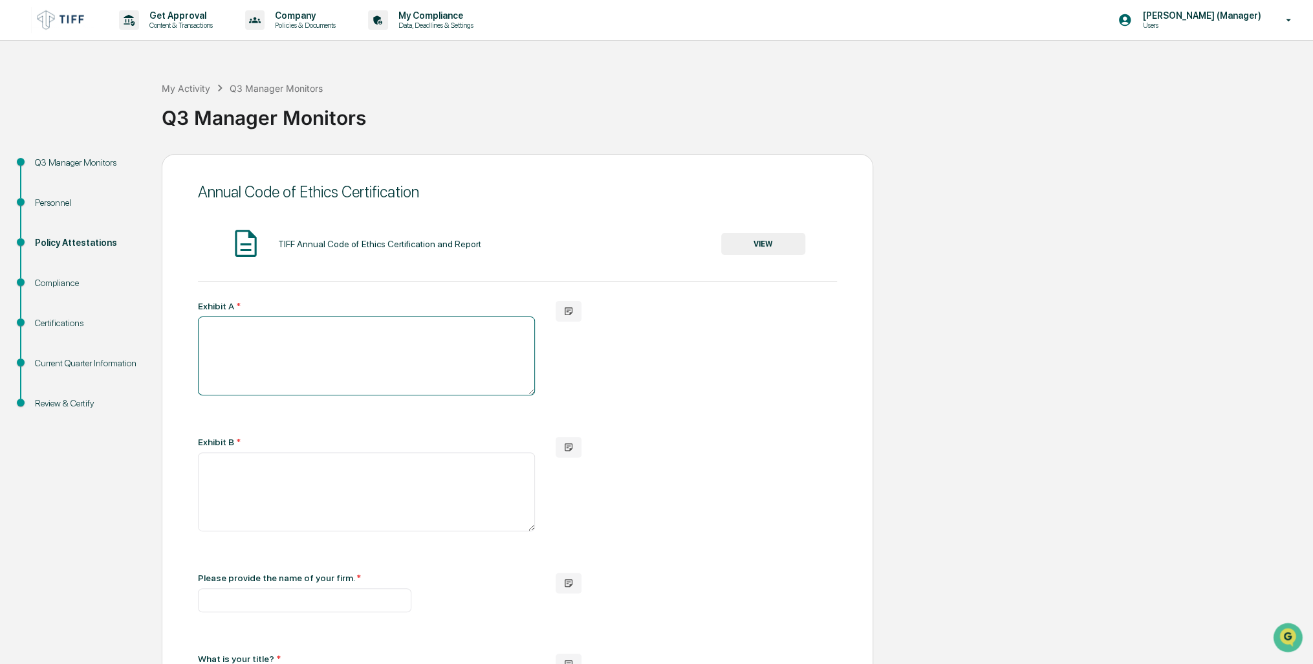
click at [448, 340] on textarea at bounding box center [366, 355] width 337 height 79
type textarea "****"
click at [312, 496] on textarea at bounding box center [366, 490] width 337 height 79
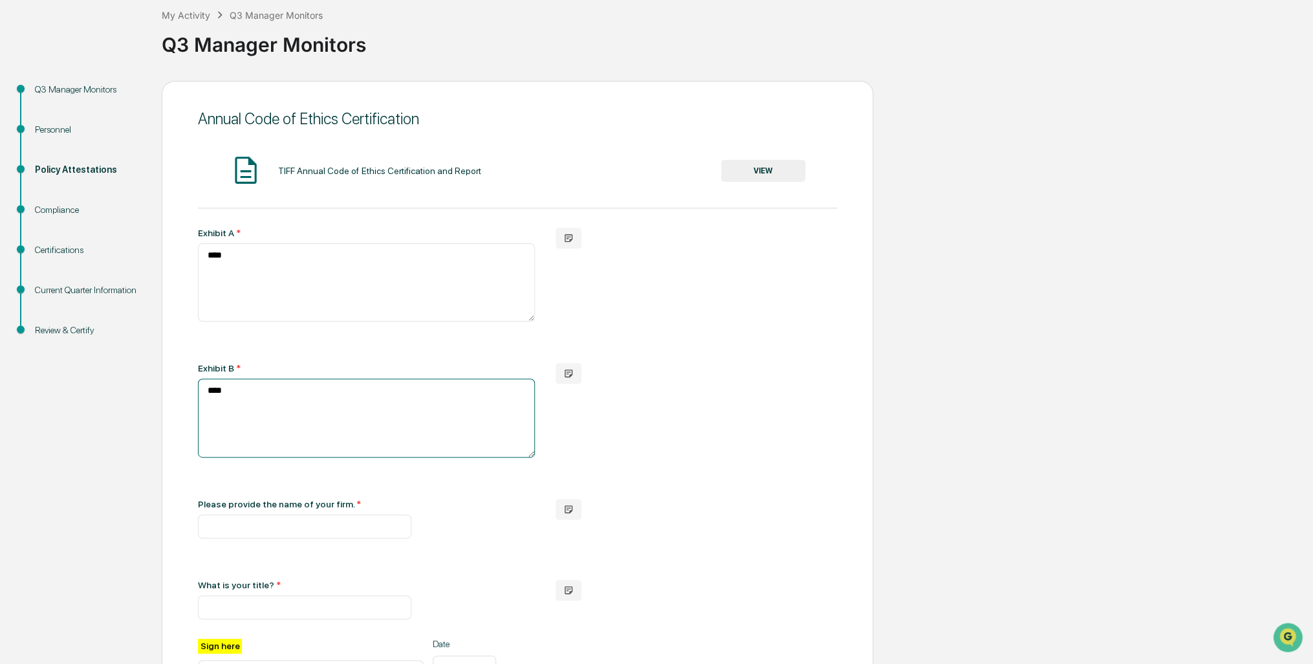
scroll to position [129, 0]
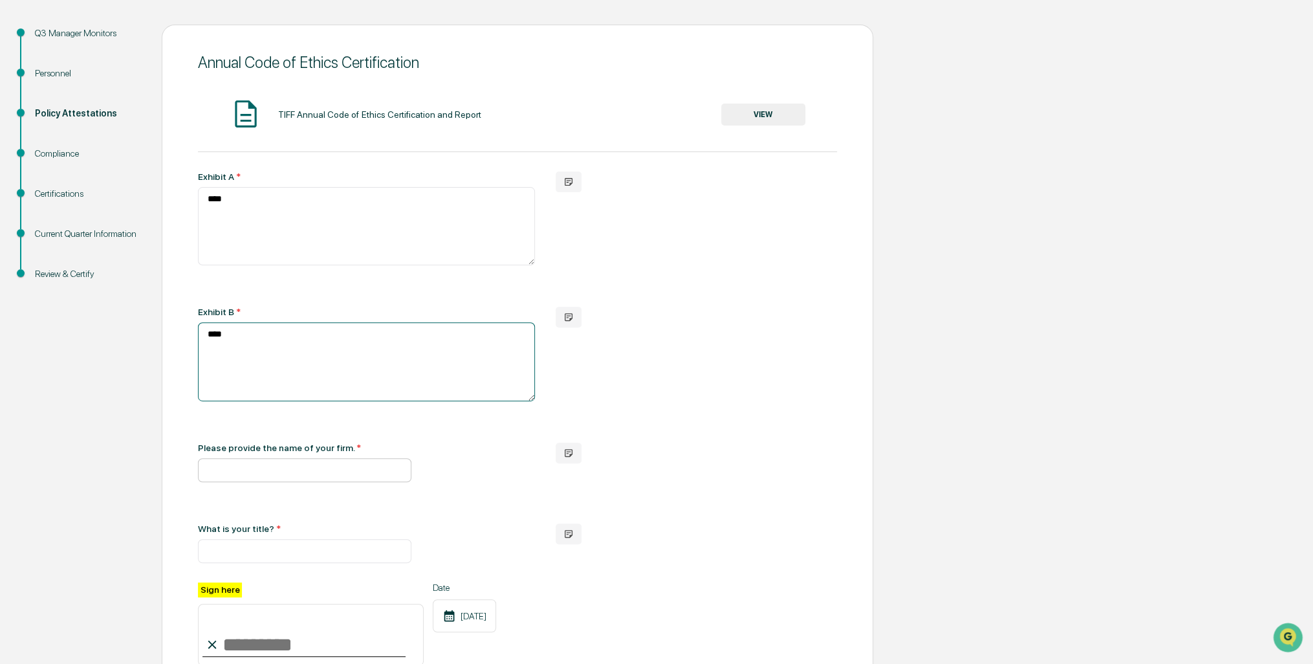
type textarea "****"
click at [281, 463] on input "text" at bounding box center [304, 470] width 213 height 24
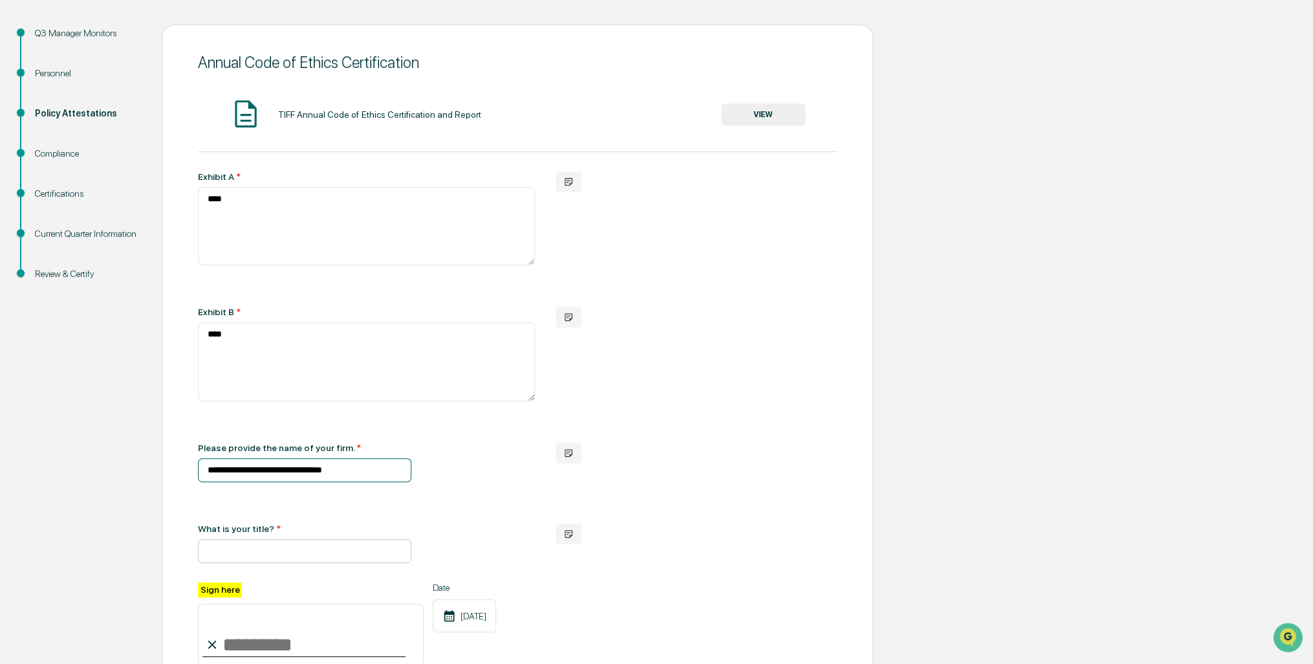
type input "**********"
click at [228, 560] on input "text" at bounding box center [304, 551] width 213 height 24
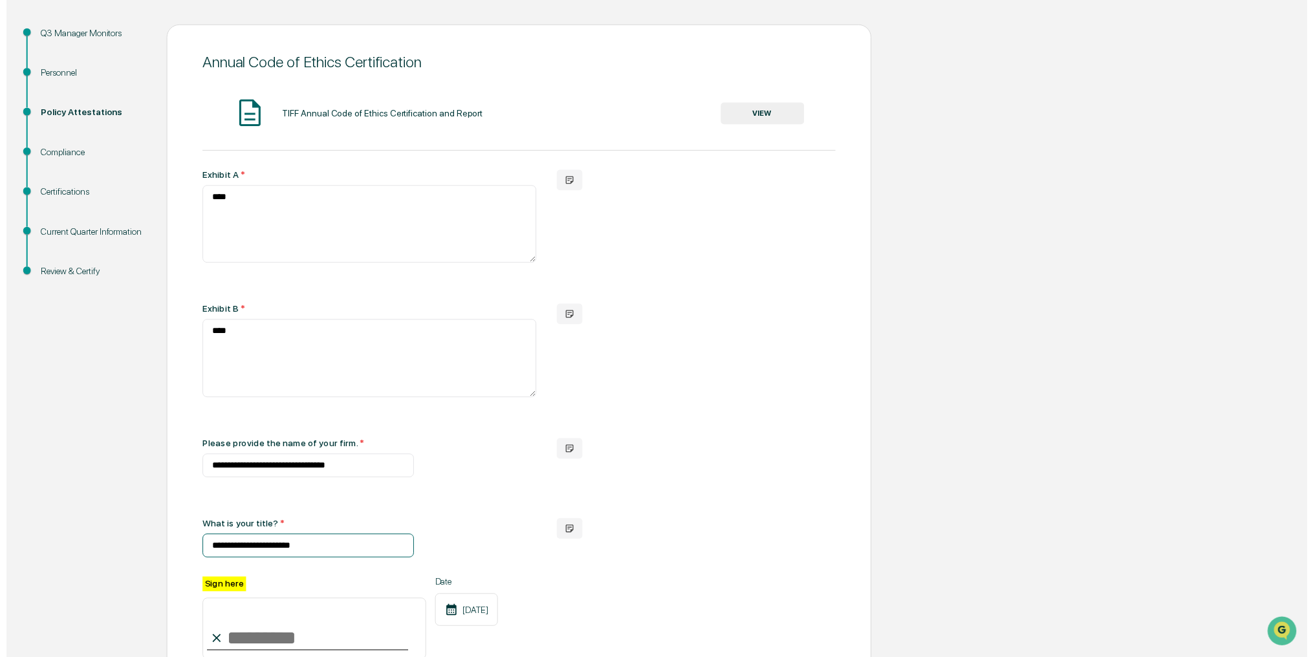
scroll to position [283, 0]
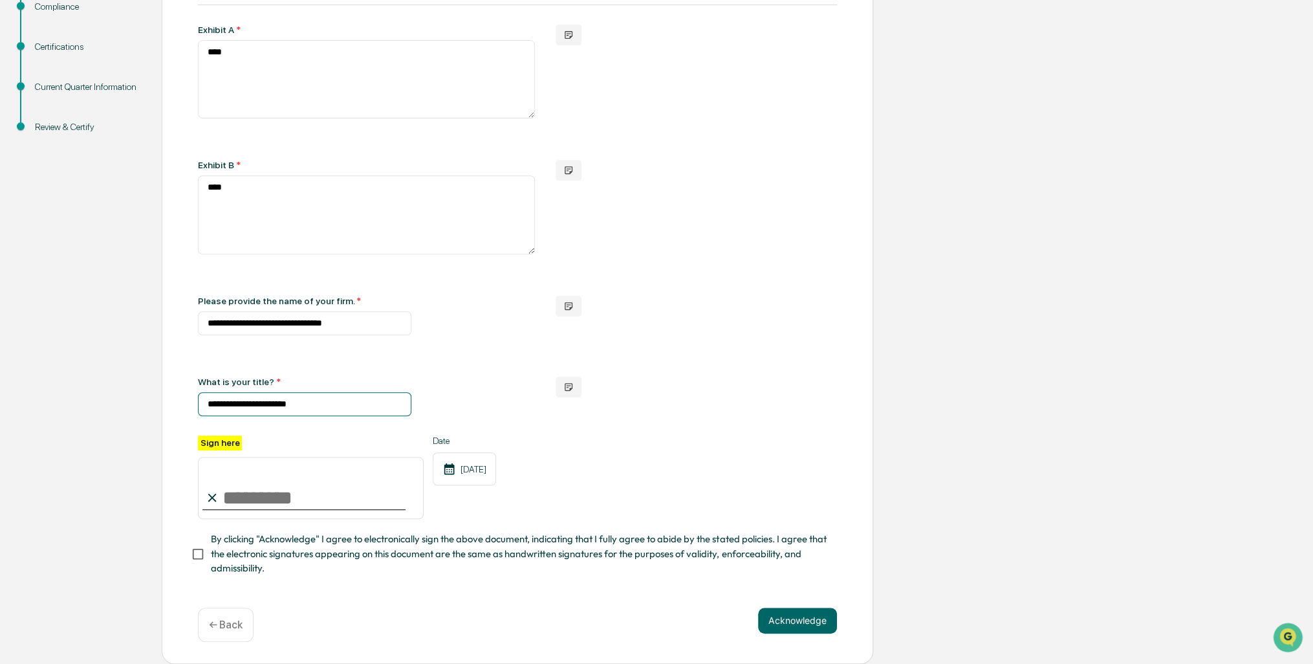
type input "**********"
click at [281, 504] on input "Sign here" at bounding box center [311, 488] width 226 height 62
type input "**********"
click at [784, 623] on button "Acknowledge" at bounding box center [797, 620] width 79 height 26
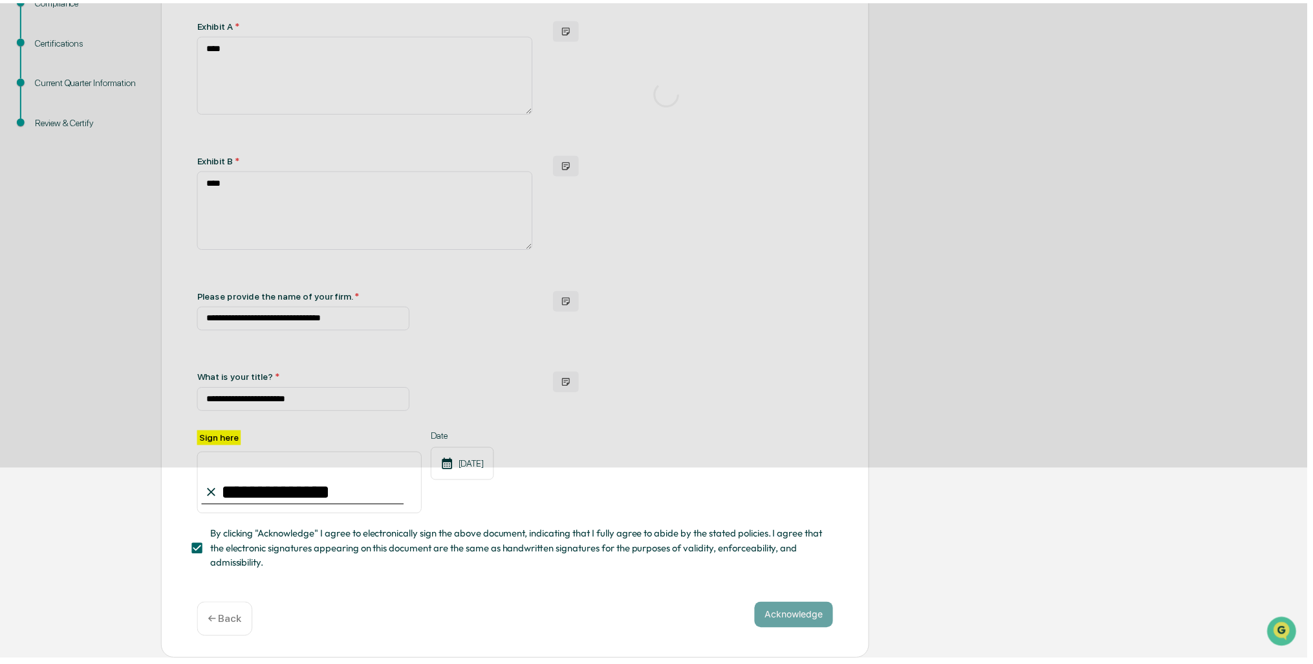
scroll to position [0, 0]
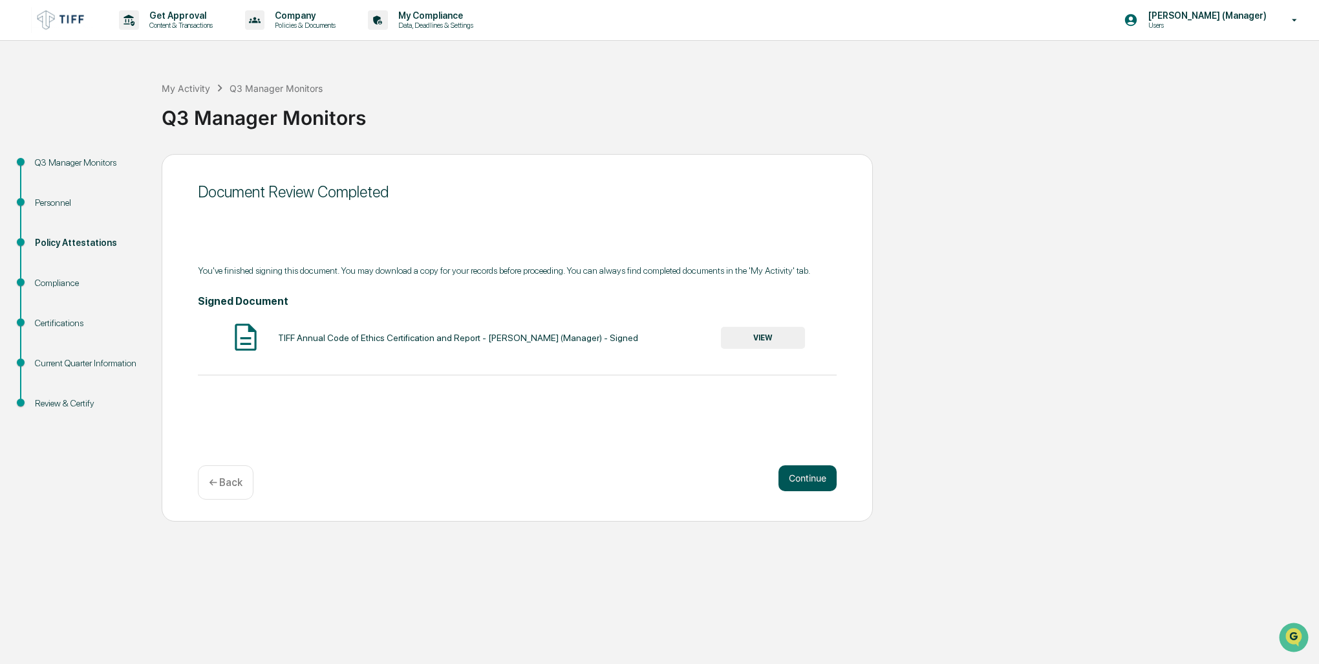
click at [823, 482] on button "Continue" at bounding box center [808, 478] width 58 height 26
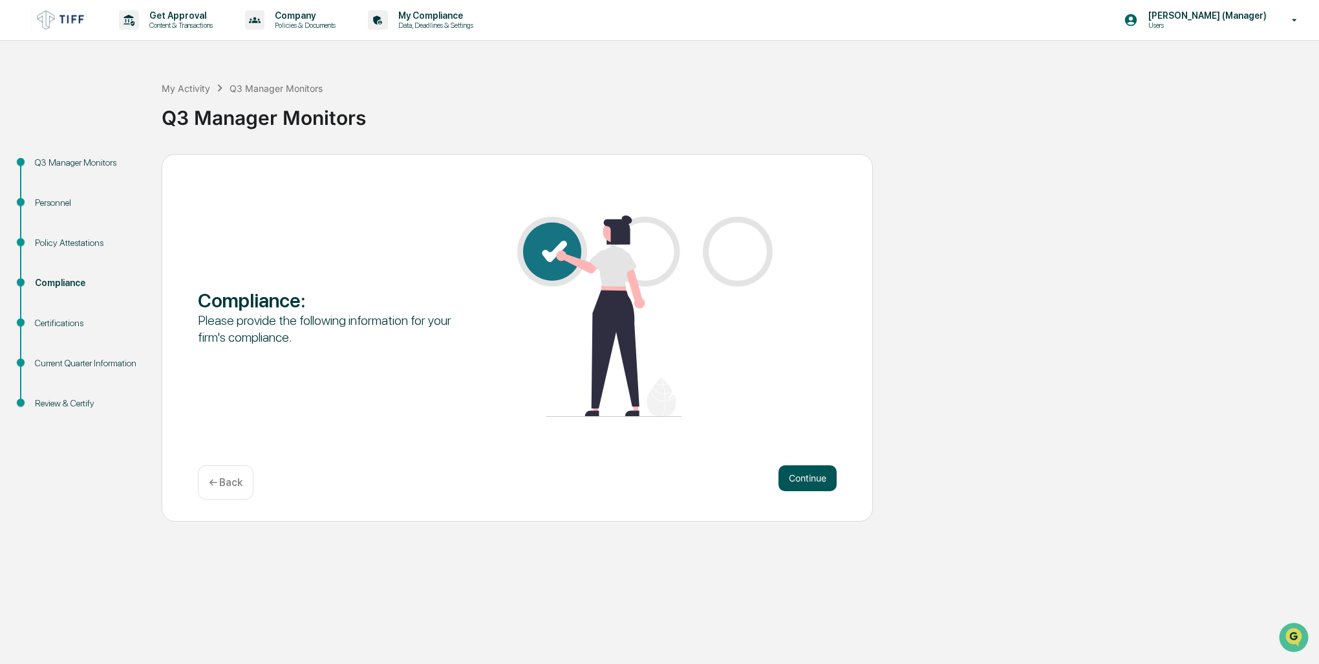
click at [810, 479] on button "Continue" at bounding box center [808, 478] width 58 height 26
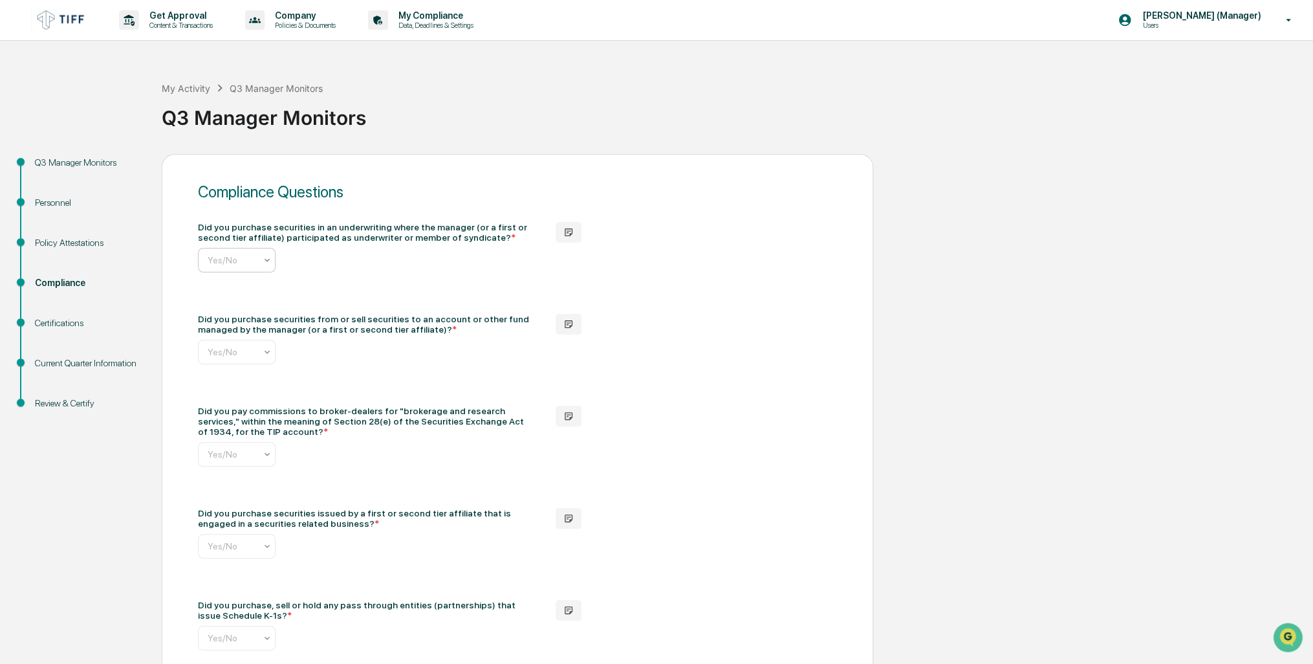
click at [266, 259] on icon at bounding box center [267, 260] width 10 height 10
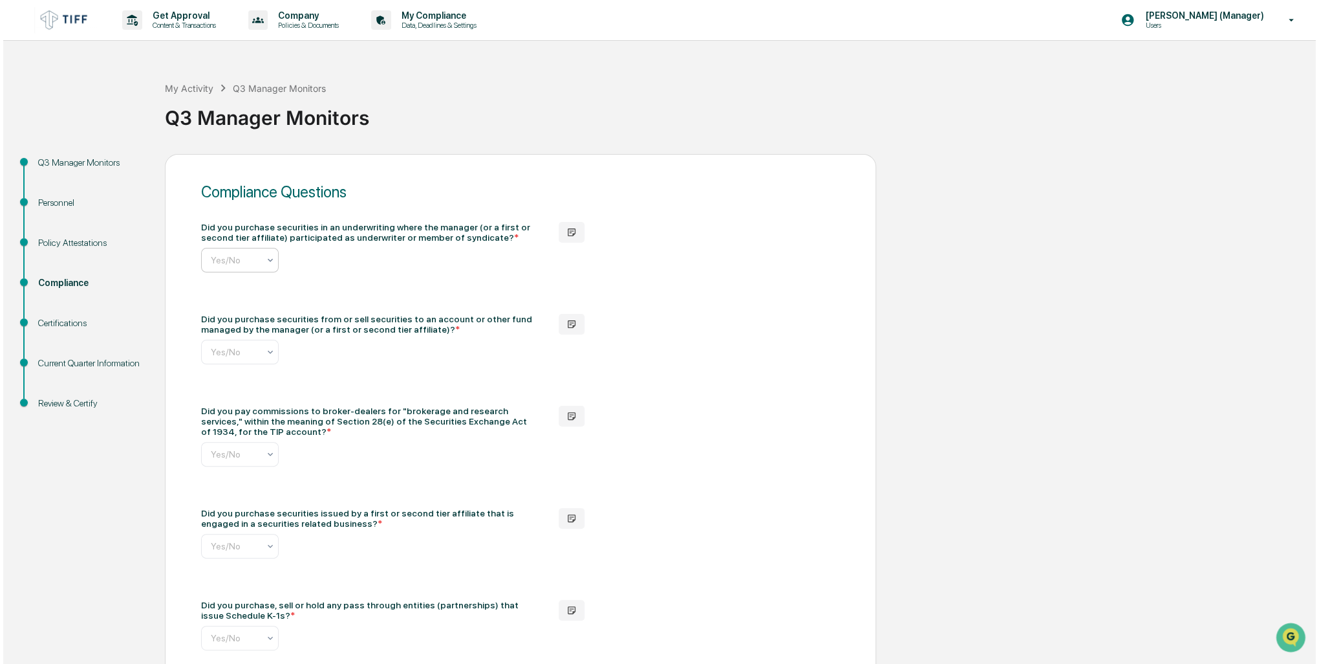
scroll to position [0, 6]
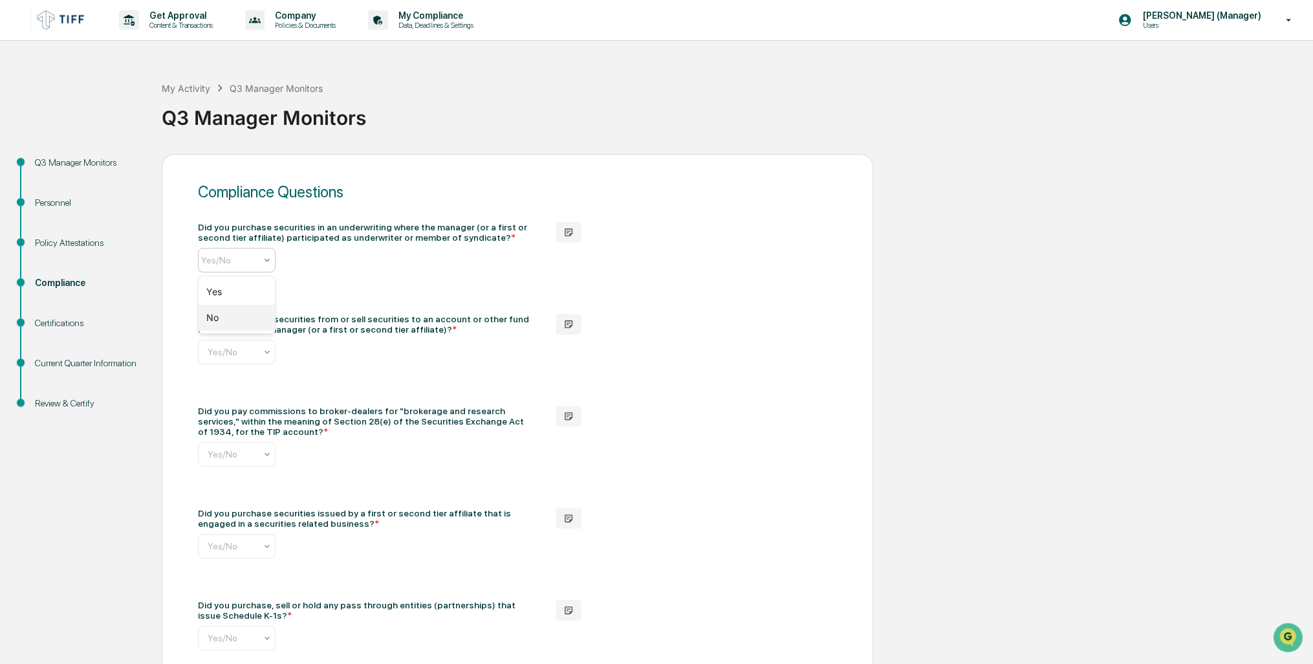
click at [243, 318] on div "No" at bounding box center [237, 318] width 76 height 26
click at [1270, 30] on div "[PERSON_NAME] (Manager) Users" at bounding box center [1209, 20] width 208 height 40
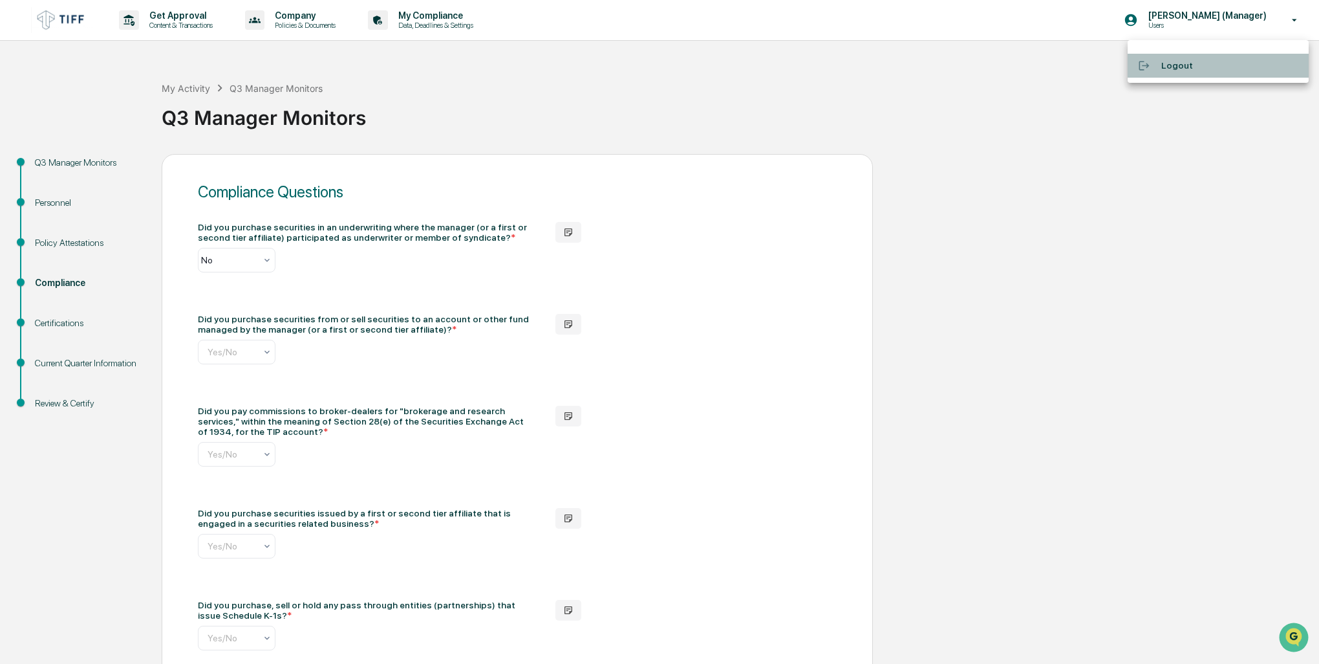
click at [1180, 62] on li "Logout" at bounding box center [1218, 66] width 181 height 24
